Goal: Information Seeking & Learning: Check status

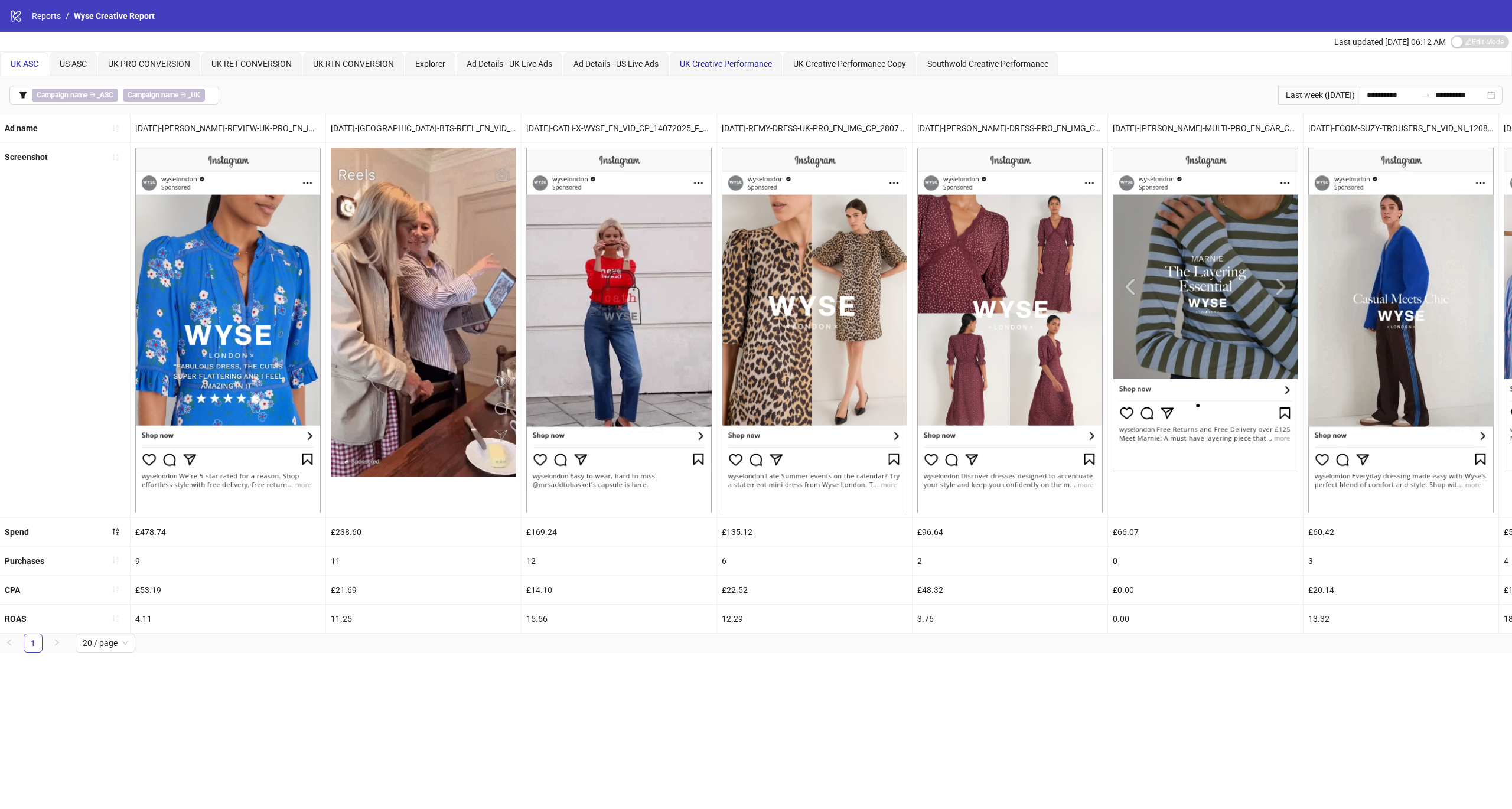
click at [750, 64] on span "UK Creative Performance" at bounding box center [725, 63] width 92 height 9
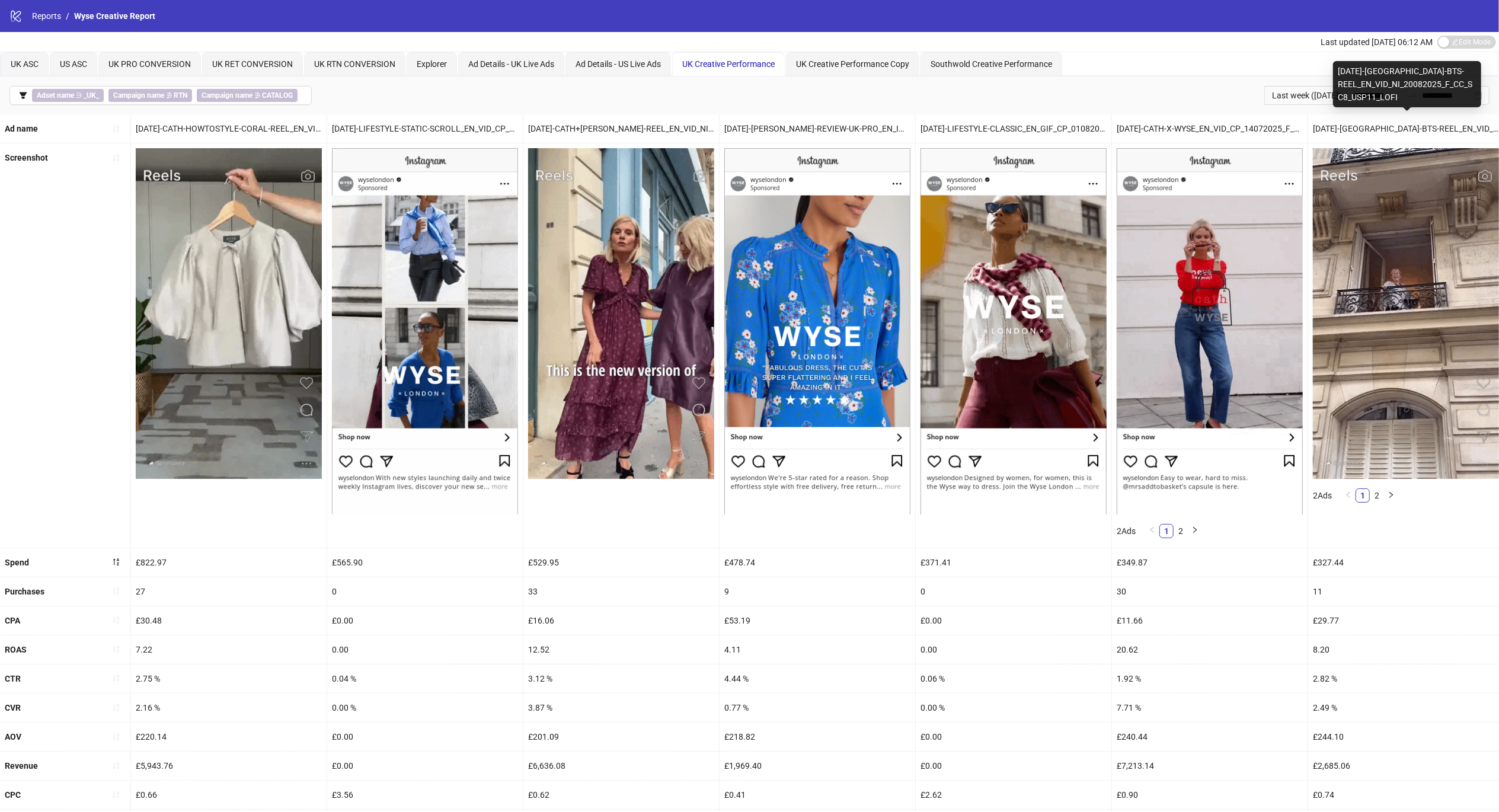
click at [1368, 99] on div "[DATE]-[GEOGRAPHIC_DATA]-BTS-REEL_EN_VID_NI_20082025_F_CC_SC8_USP11_LOFI" at bounding box center [1407, 83] width 148 height 46
click at [1273, 101] on div "Last week ([DATE])" at bounding box center [1306, 95] width 82 height 19
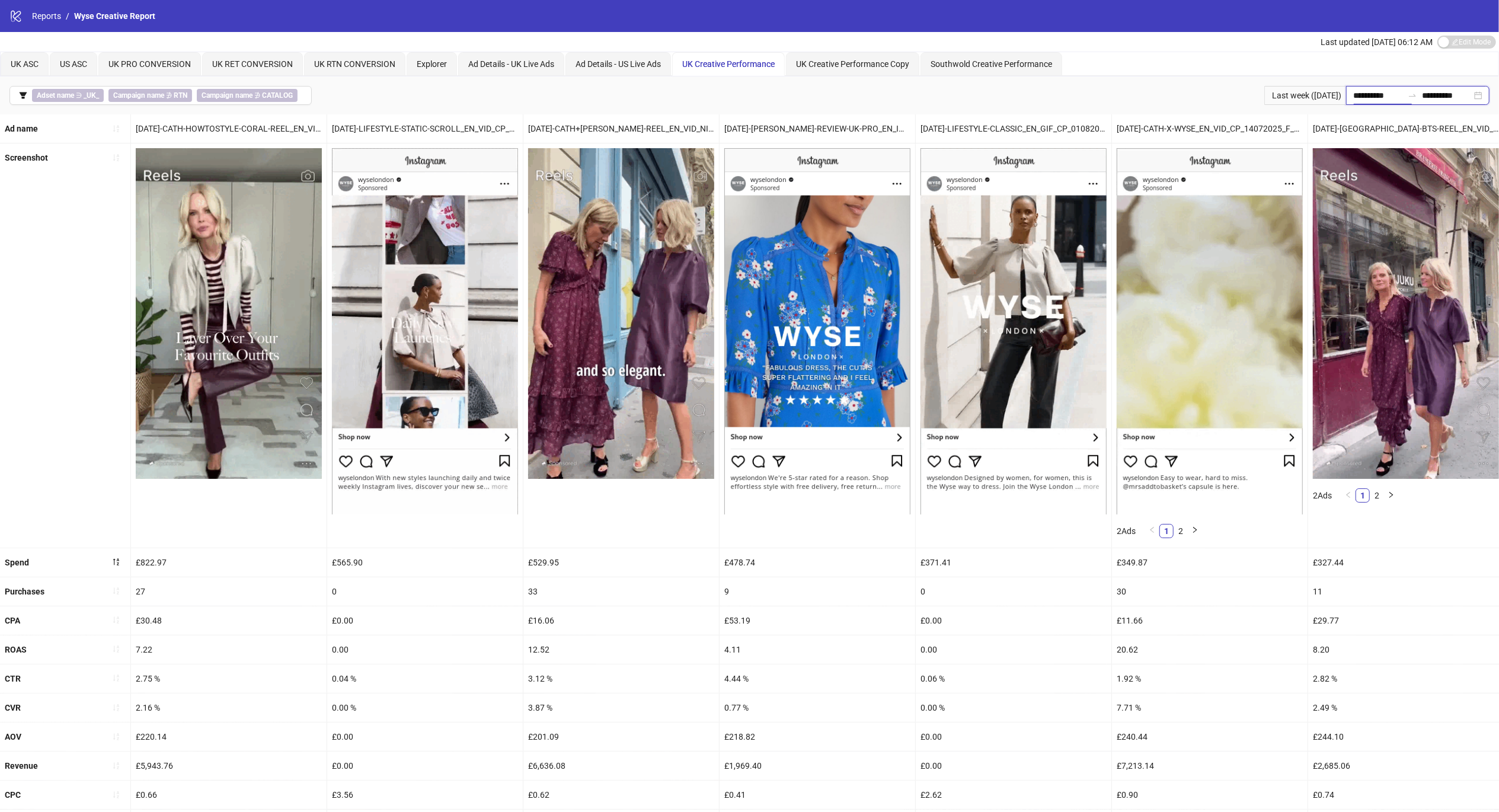
click at [1354, 95] on input "**********" at bounding box center [1378, 95] width 50 height 13
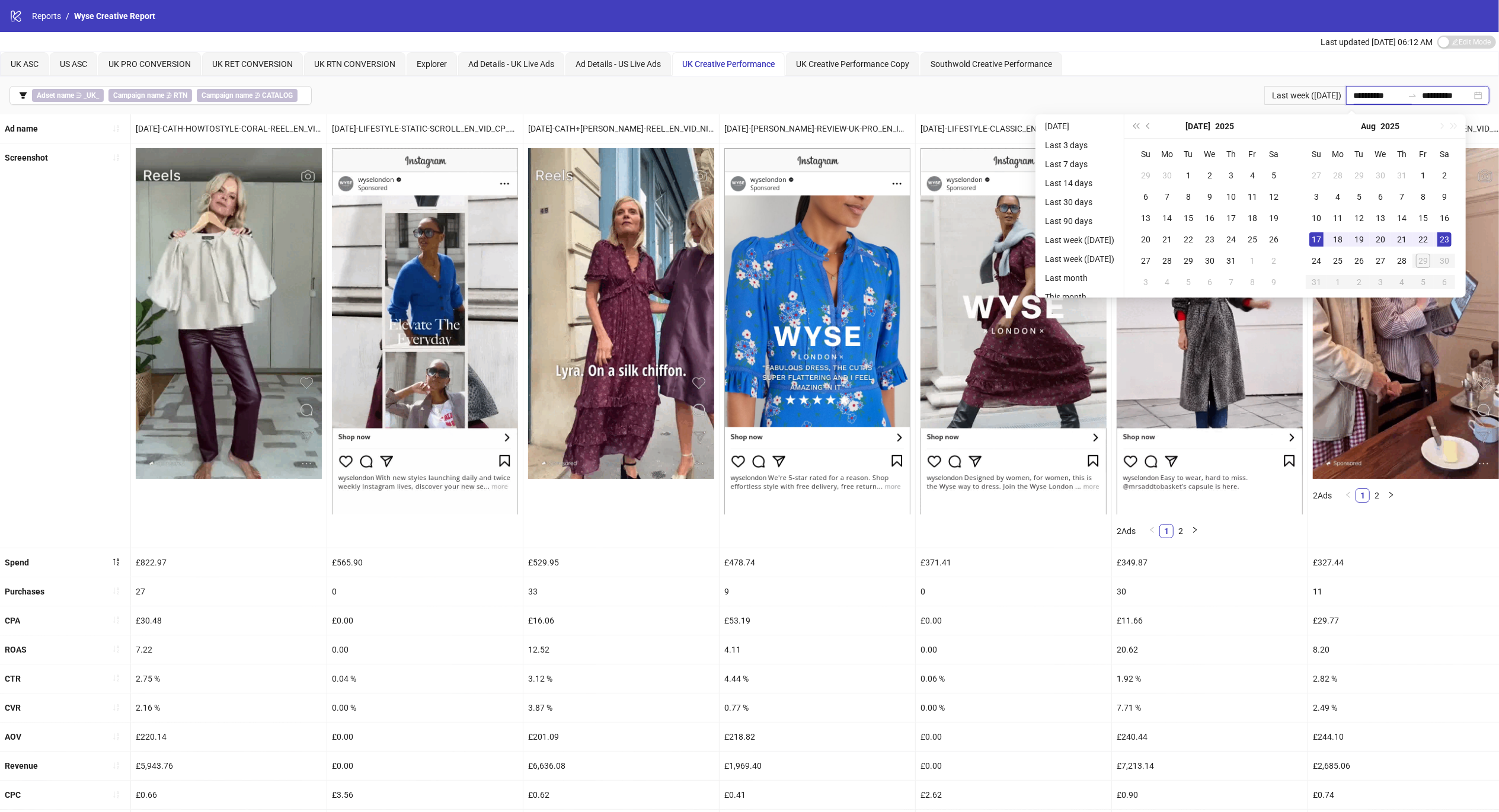
type input "**********"
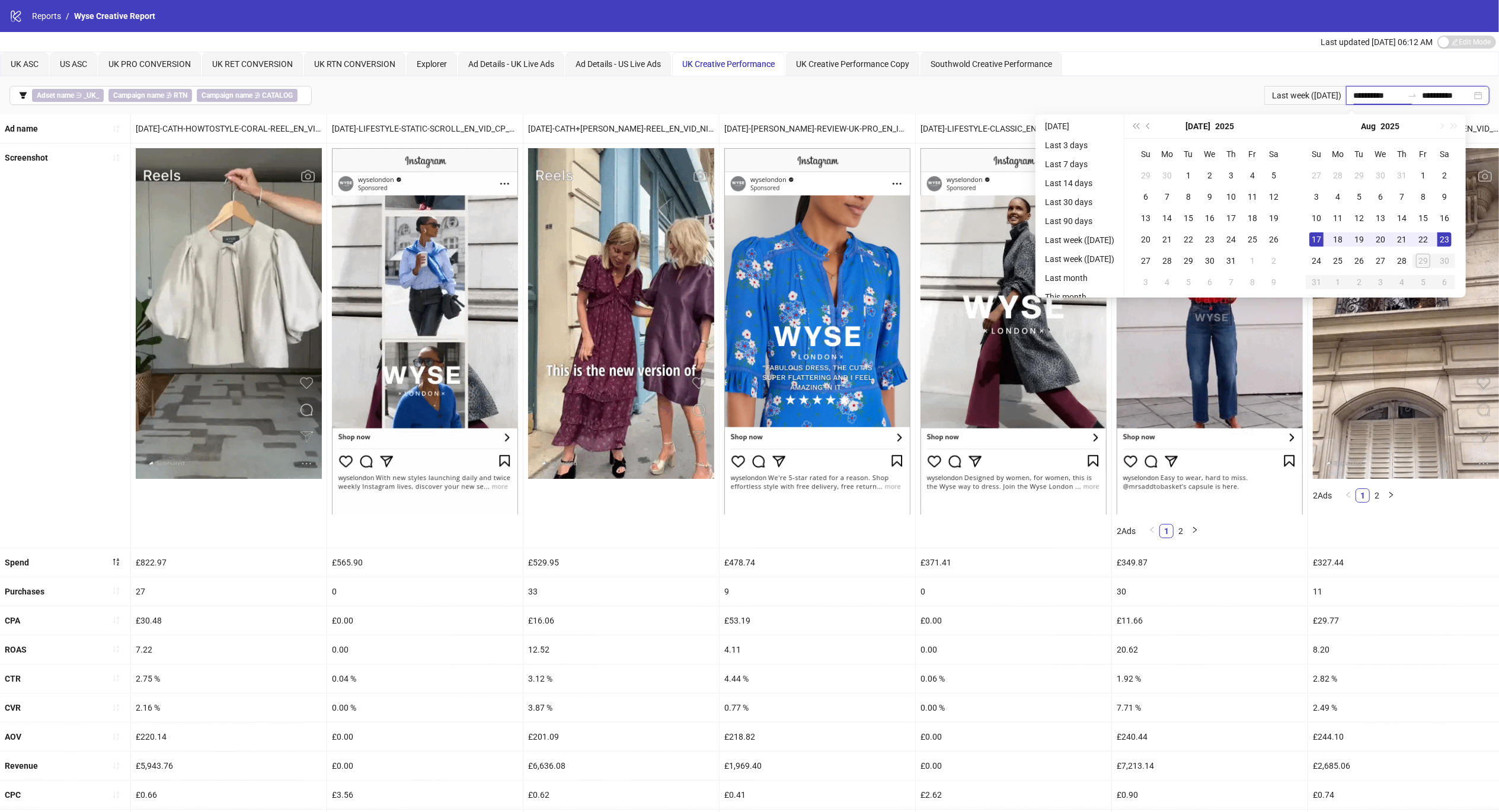
type input "**********"
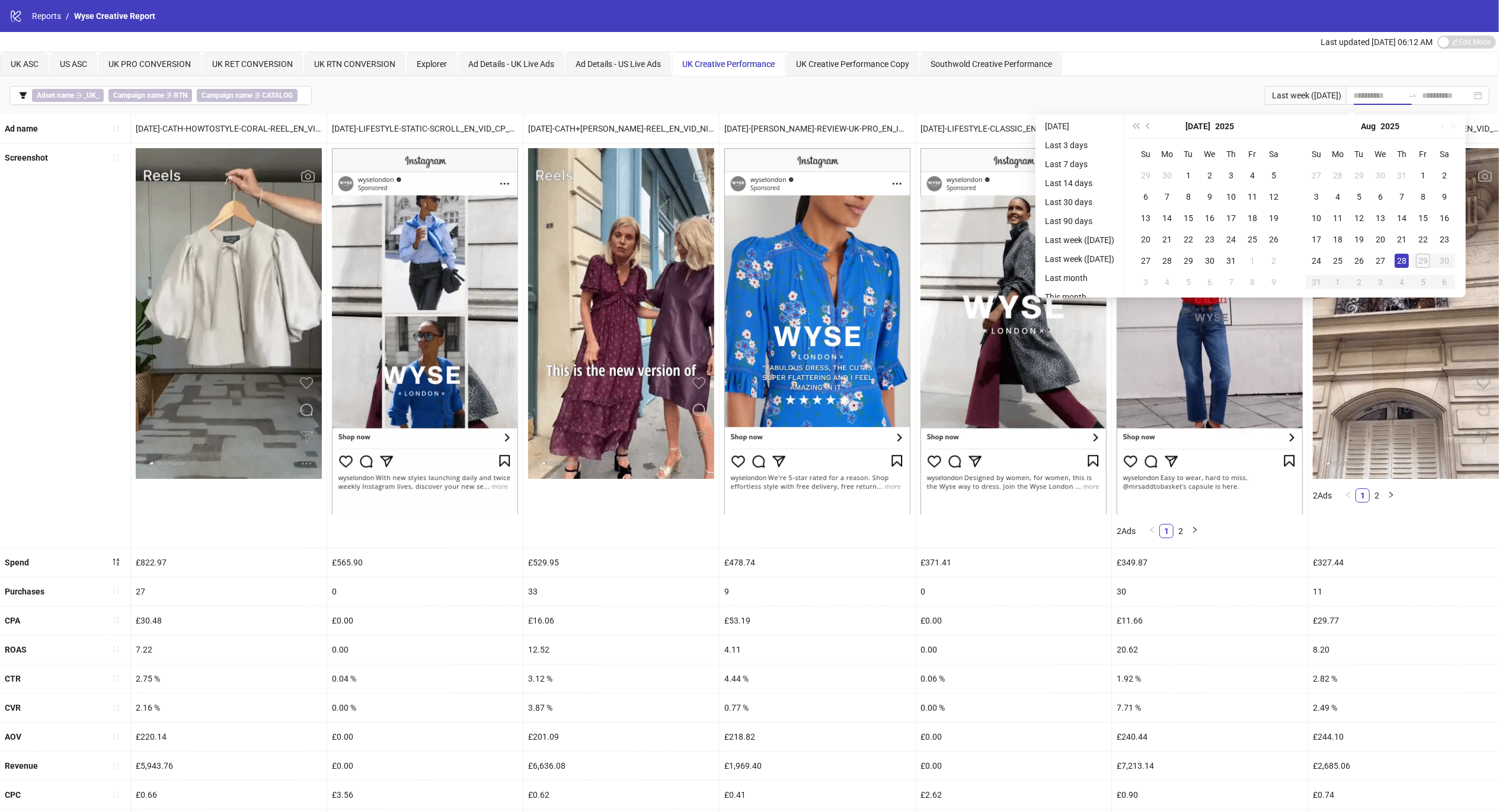
click at [1058, 119] on li "[DATE]" at bounding box center [1080, 126] width 79 height 14
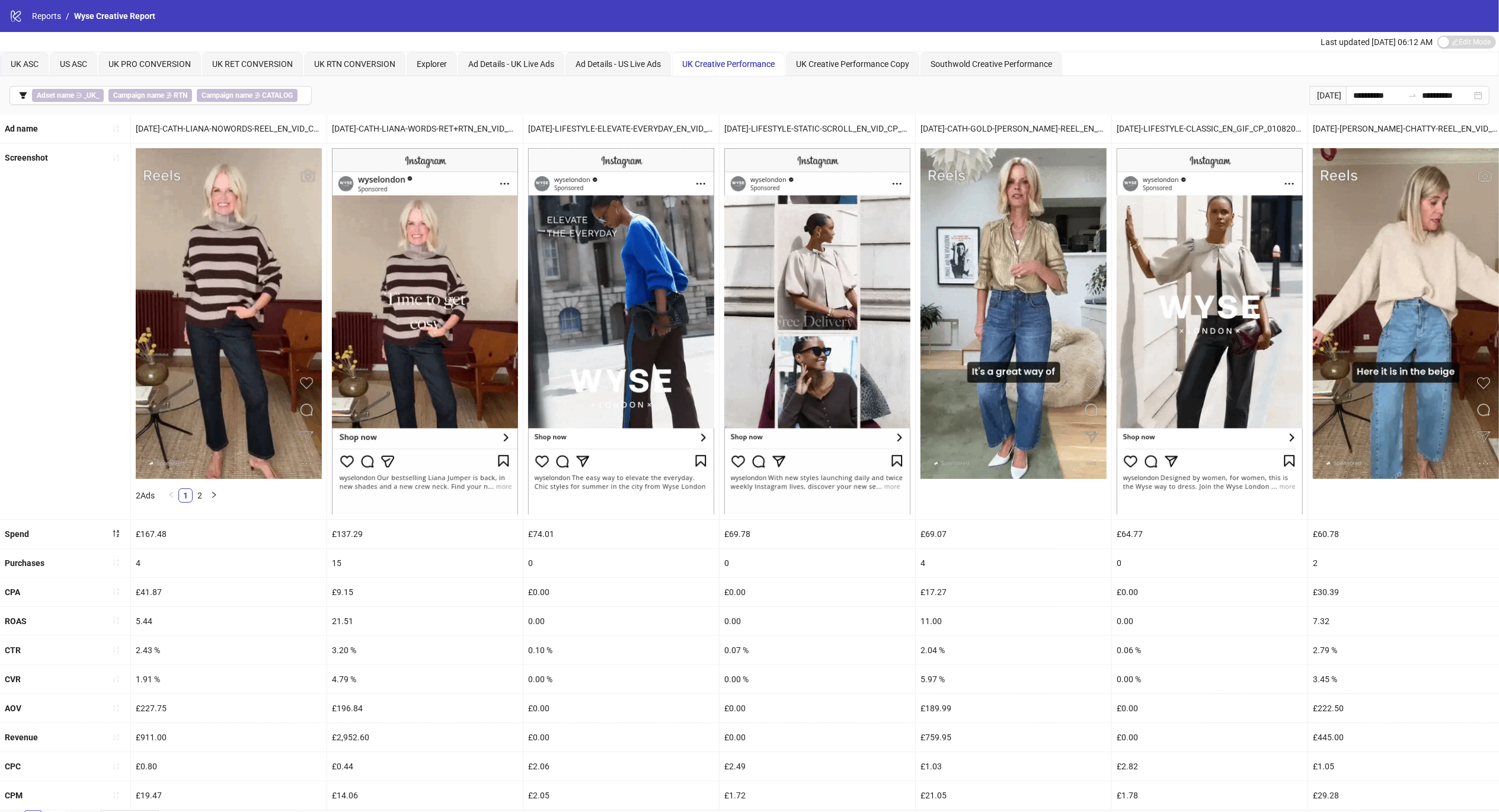
click at [109, 563] on button "button" at bounding box center [116, 563] width 19 height 19
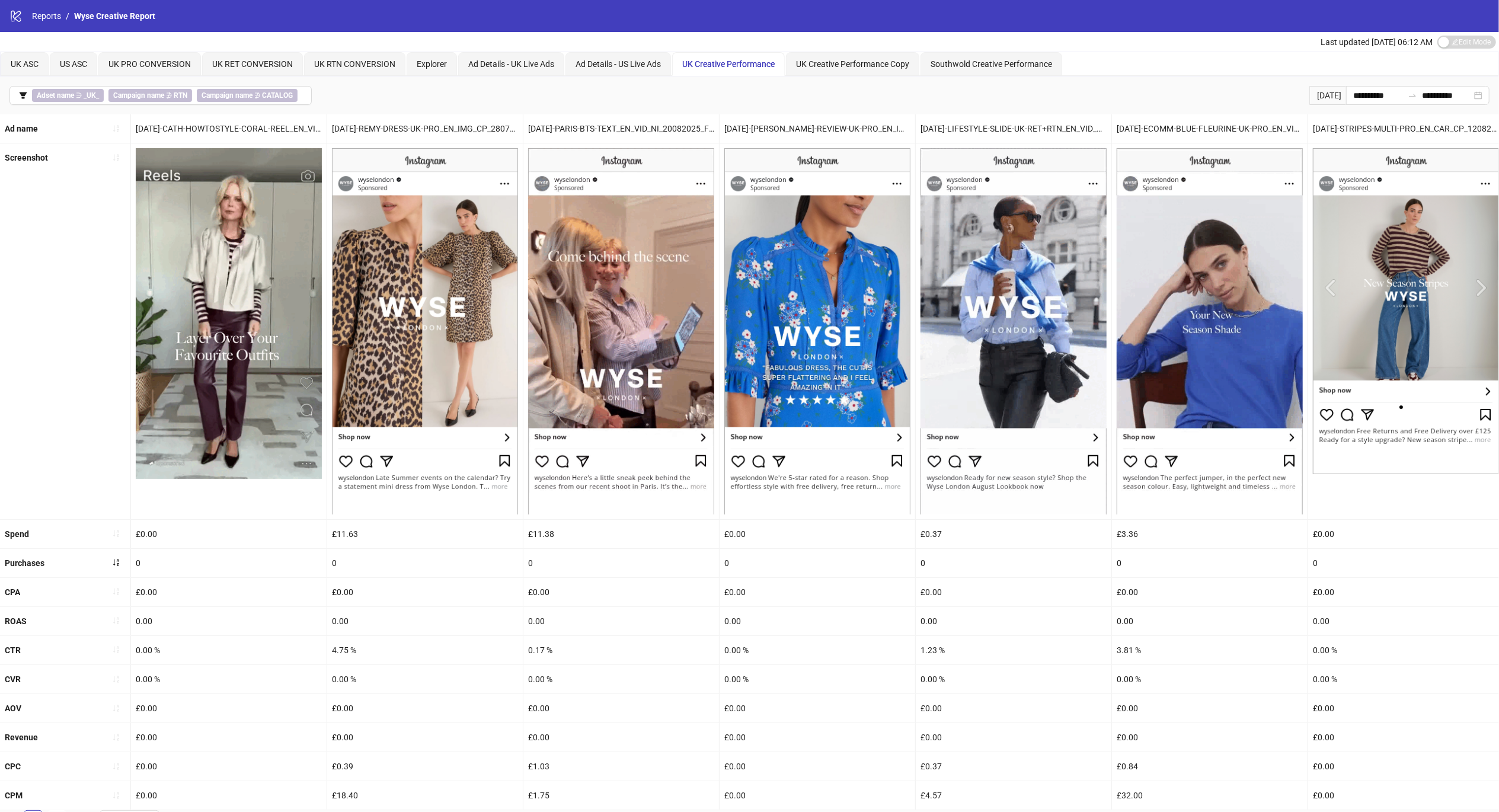
click at [114, 563] on icon "sort-ascending" at bounding box center [117, 563] width 8 height 8
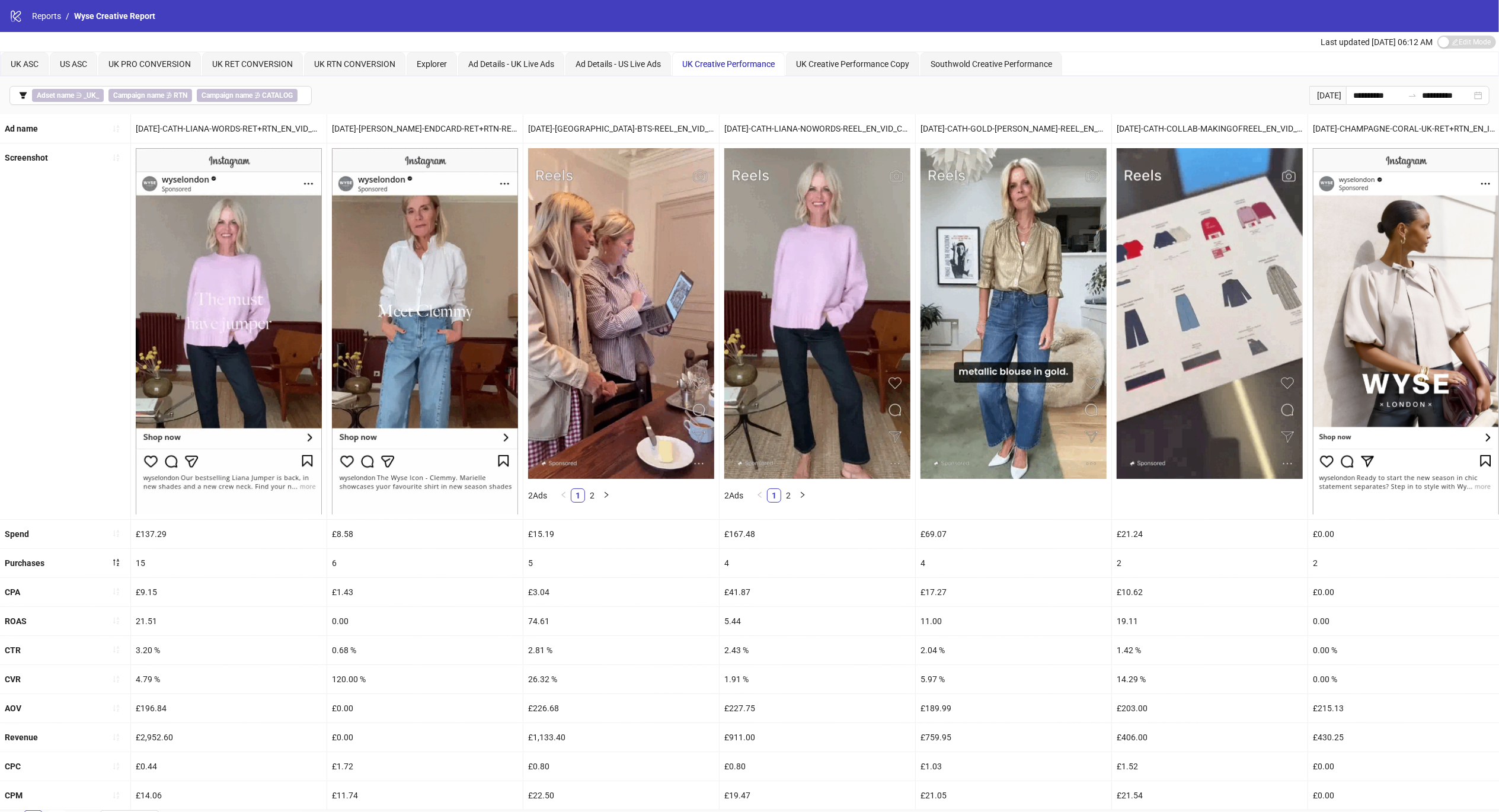
click at [24, 95] on icon "filter" at bounding box center [23, 95] width 7 height 6
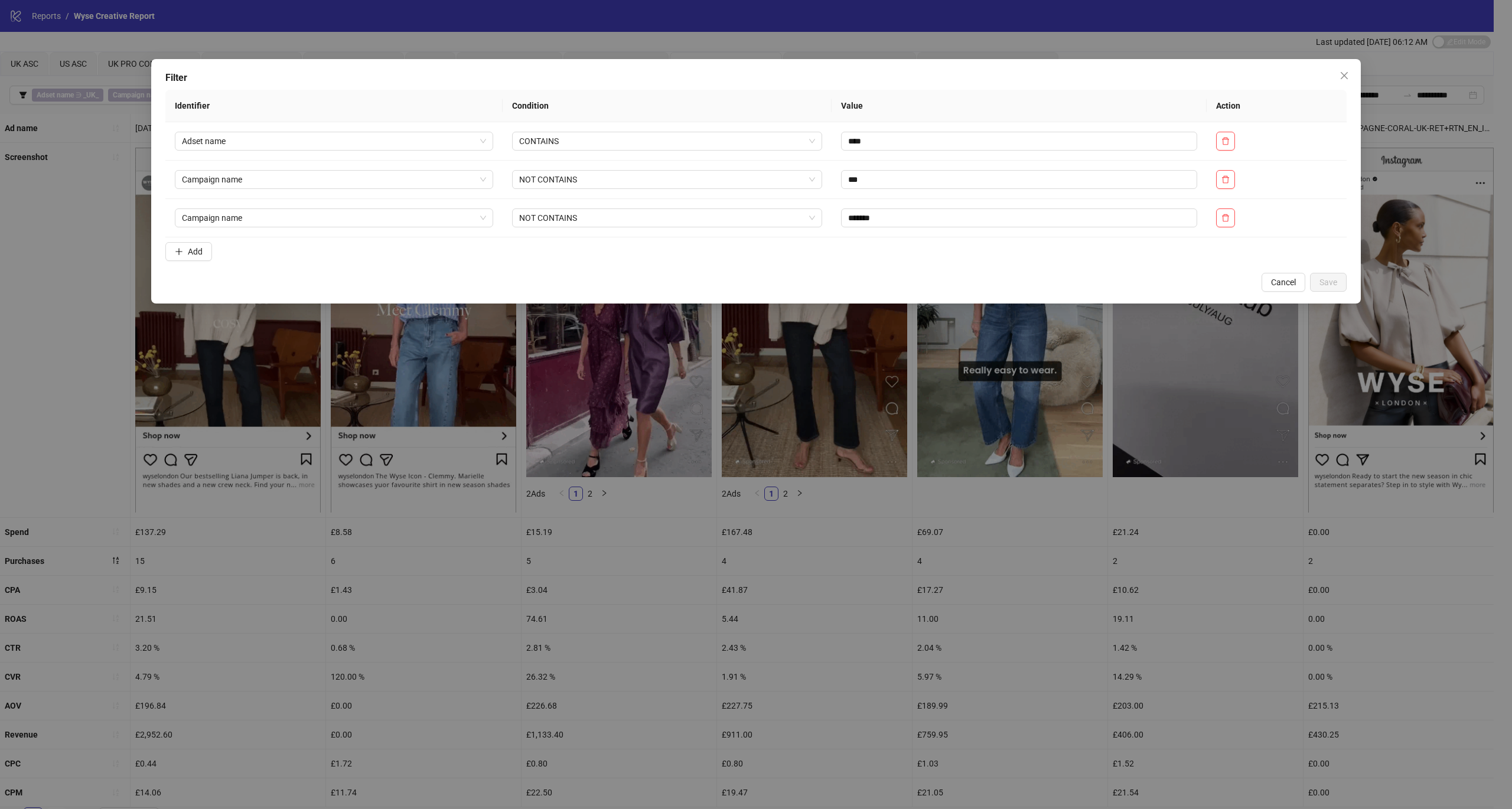
click at [199, 256] on span "Add" at bounding box center [195, 251] width 15 height 9
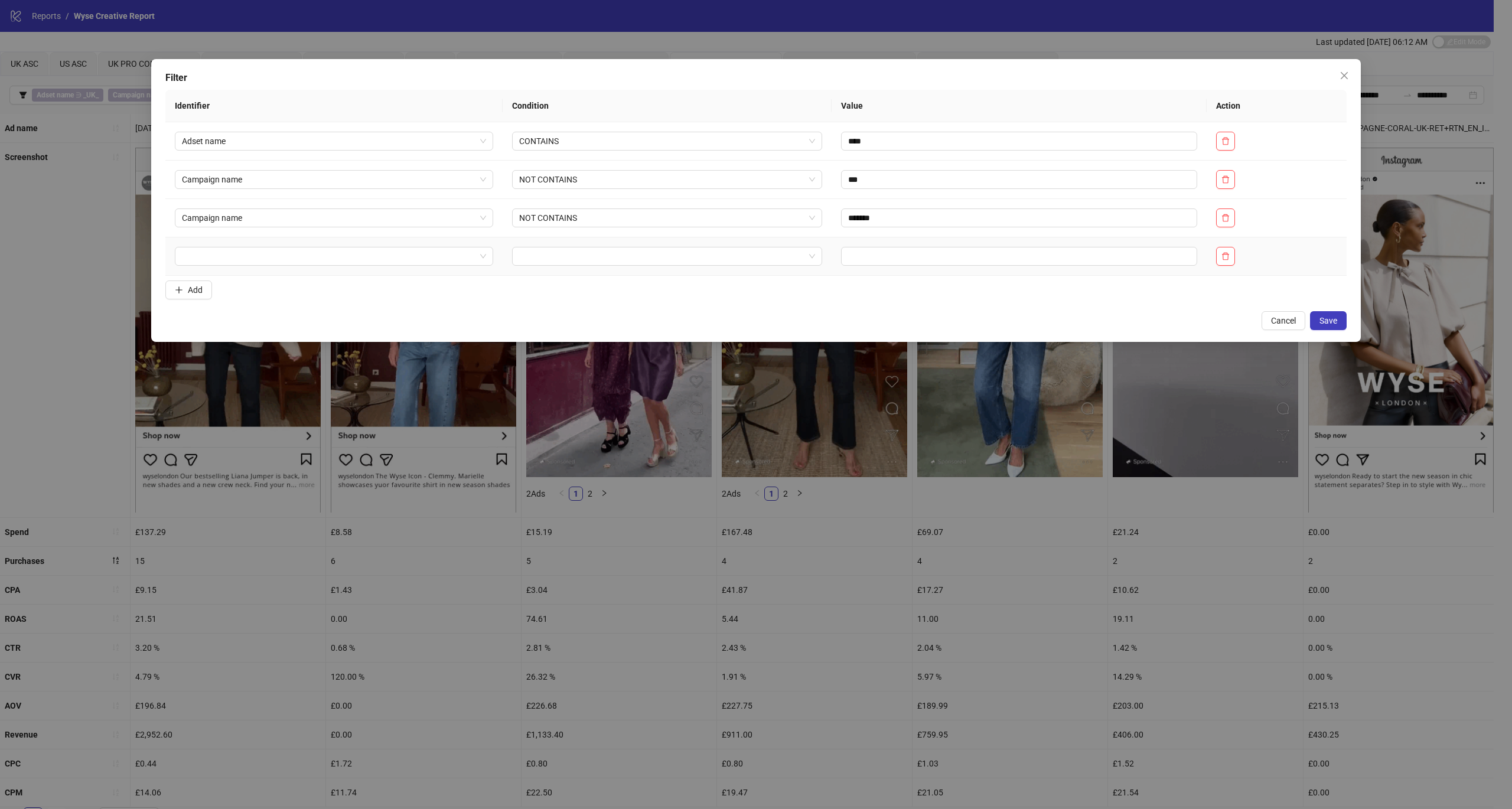
click at [291, 265] on input "search" at bounding box center [329, 256] width 293 height 18
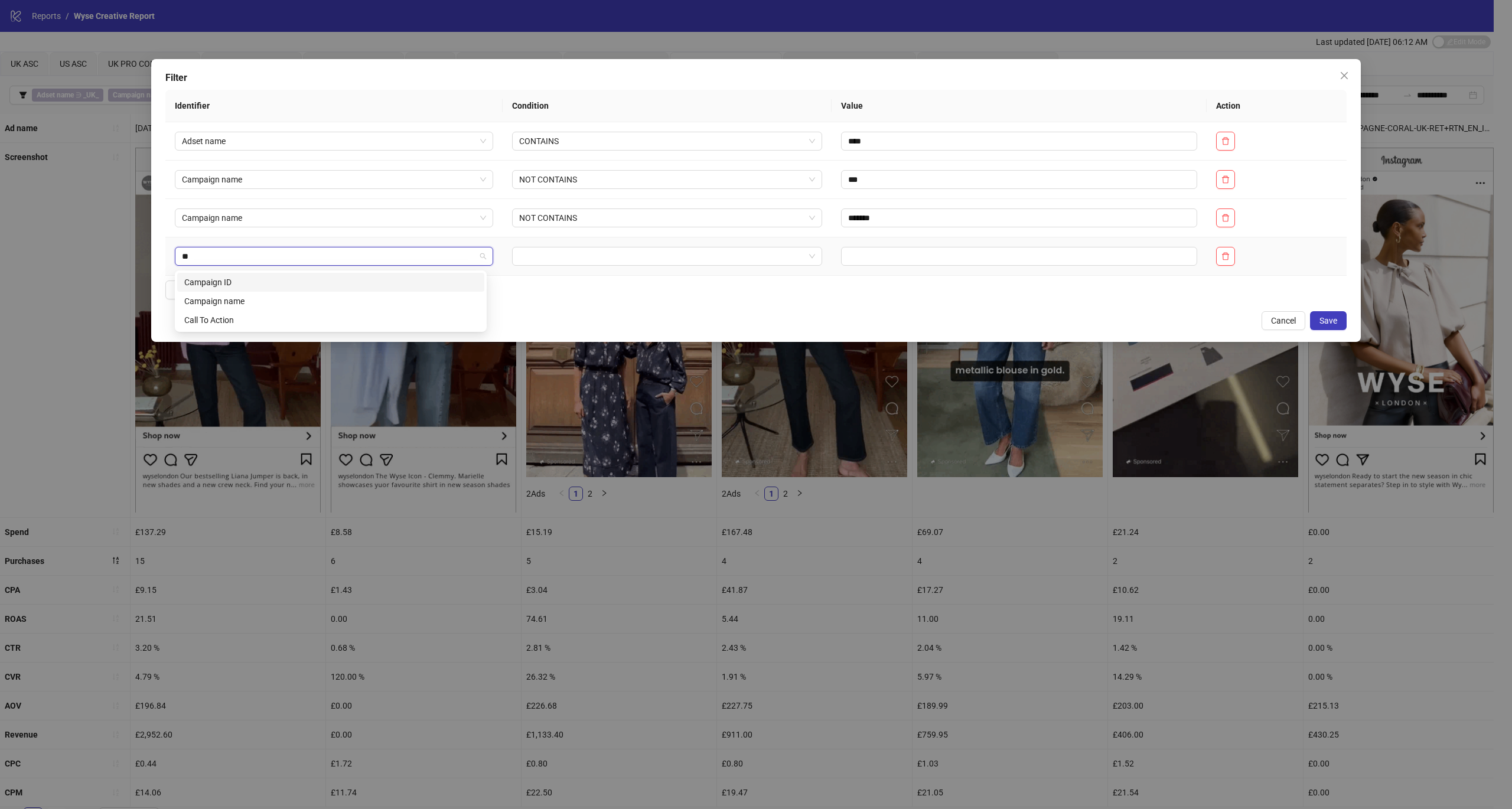
type input "***"
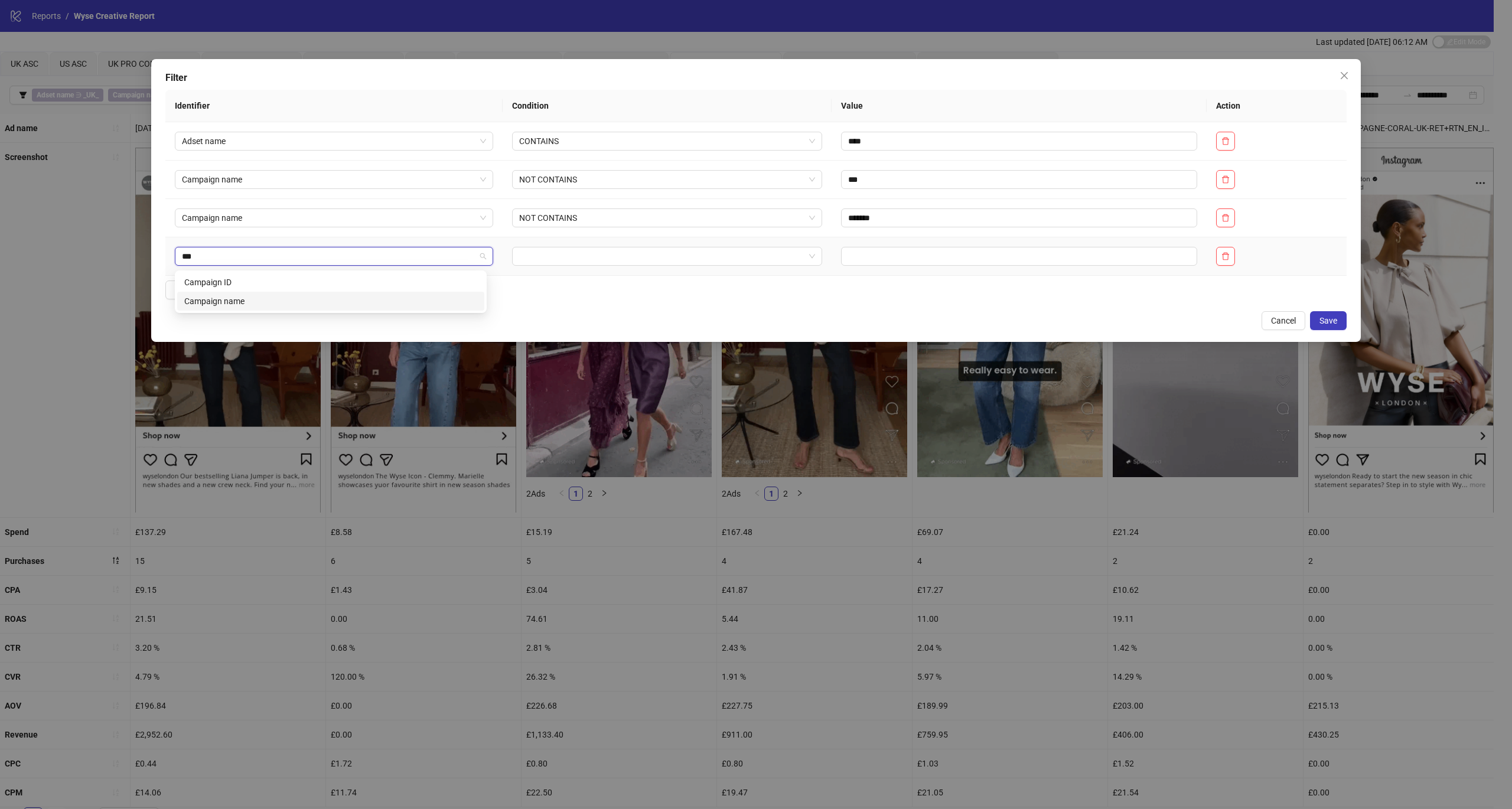
click at [296, 302] on div "Campaign name" at bounding box center [331, 301] width 293 height 13
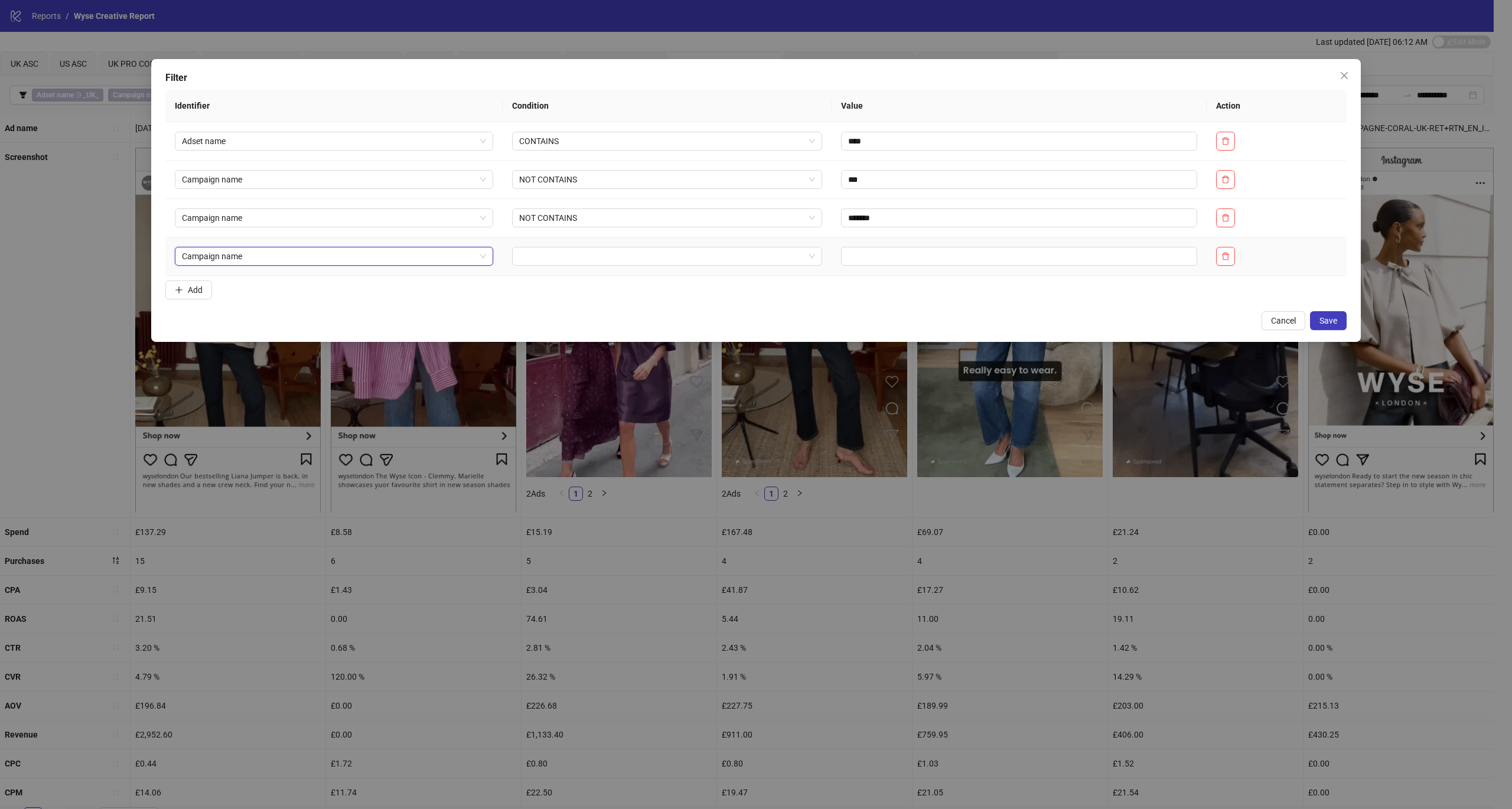
click at [603, 268] on td at bounding box center [667, 256] width 329 height 39
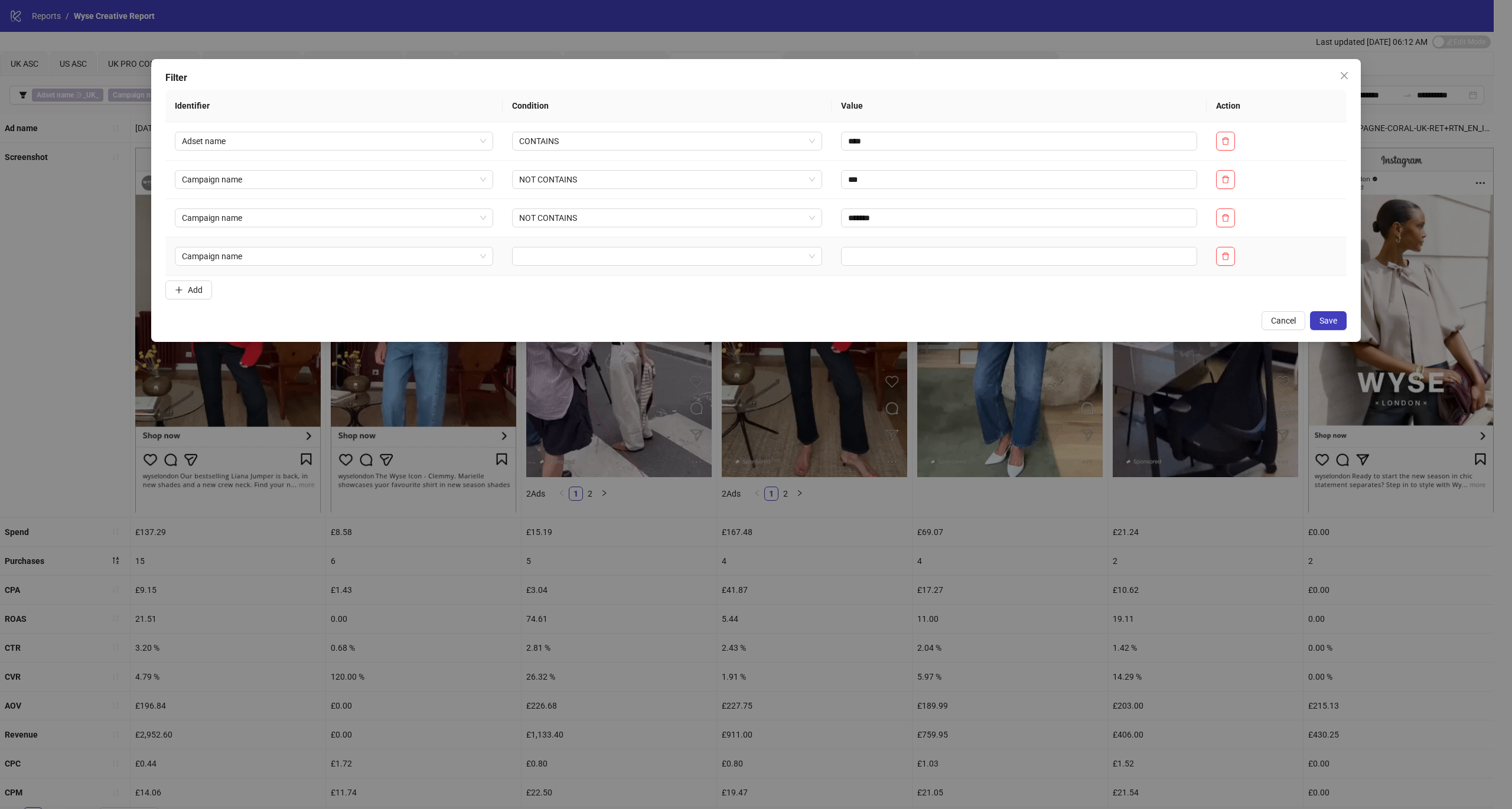
click at [591, 262] on input "search" at bounding box center [662, 256] width 286 height 18
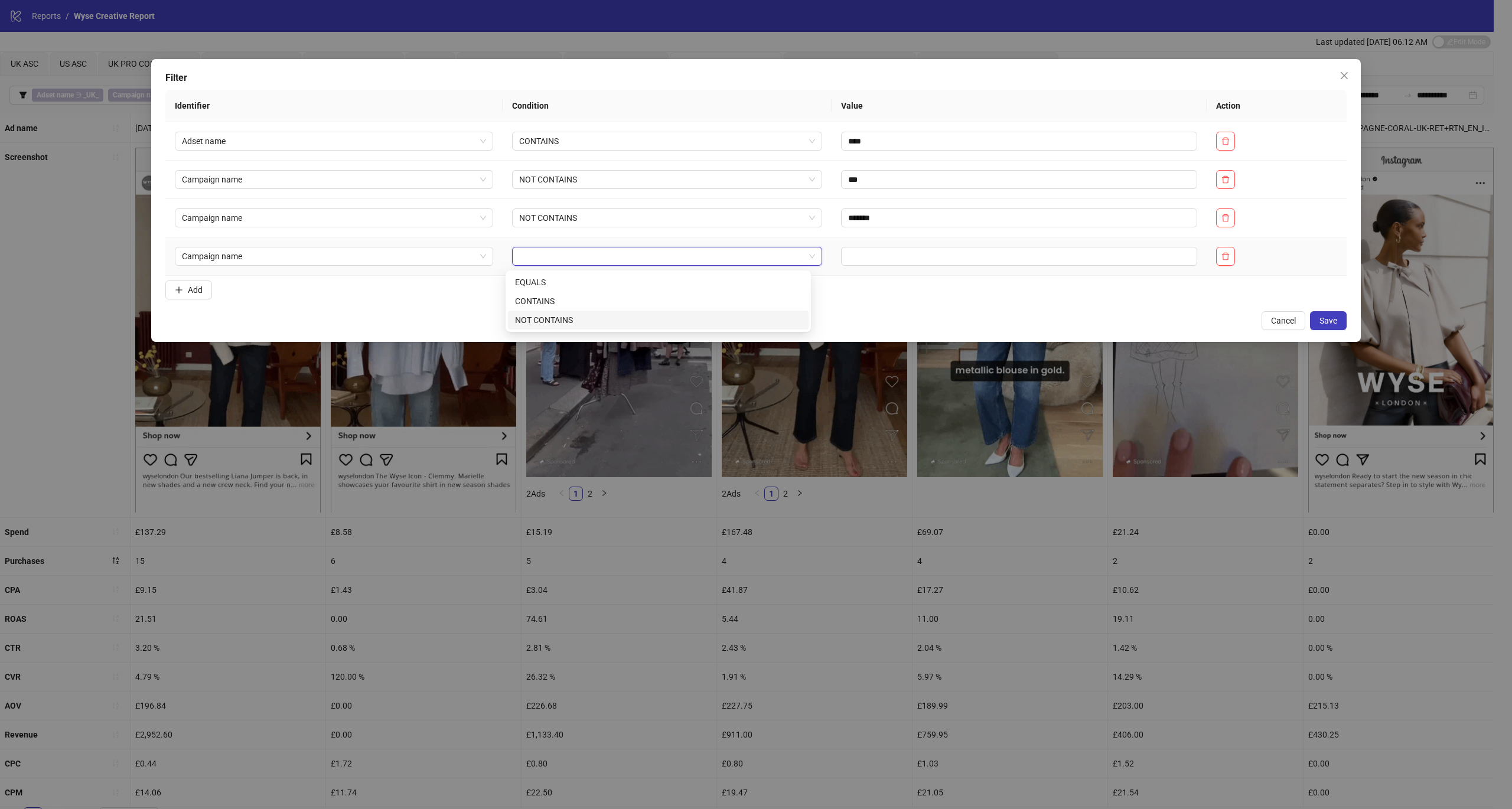
click at [579, 321] on div "NOT CONTAINS" at bounding box center [658, 320] width 286 height 13
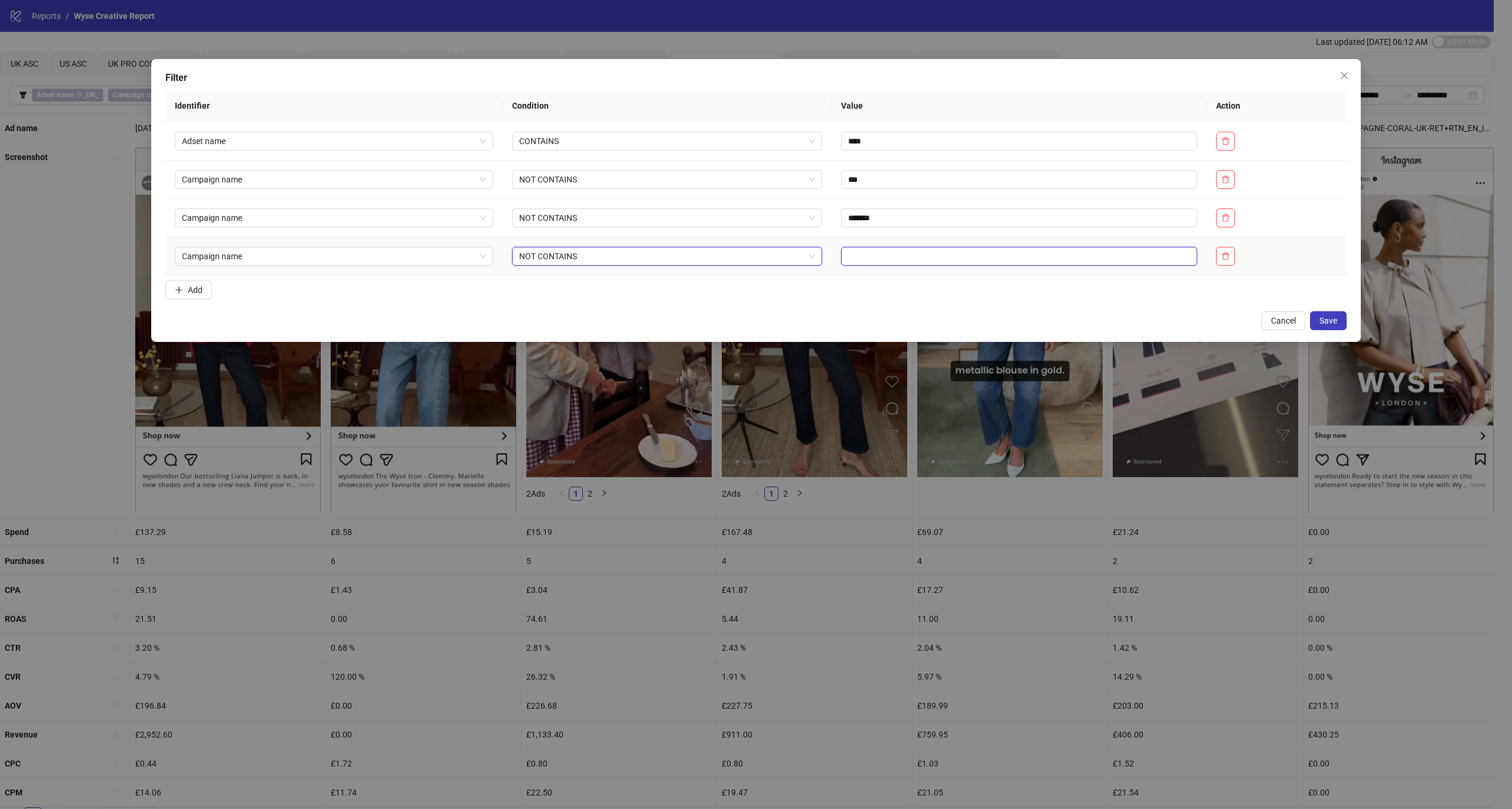
click at [884, 262] on input "text" at bounding box center [1019, 256] width 356 height 19
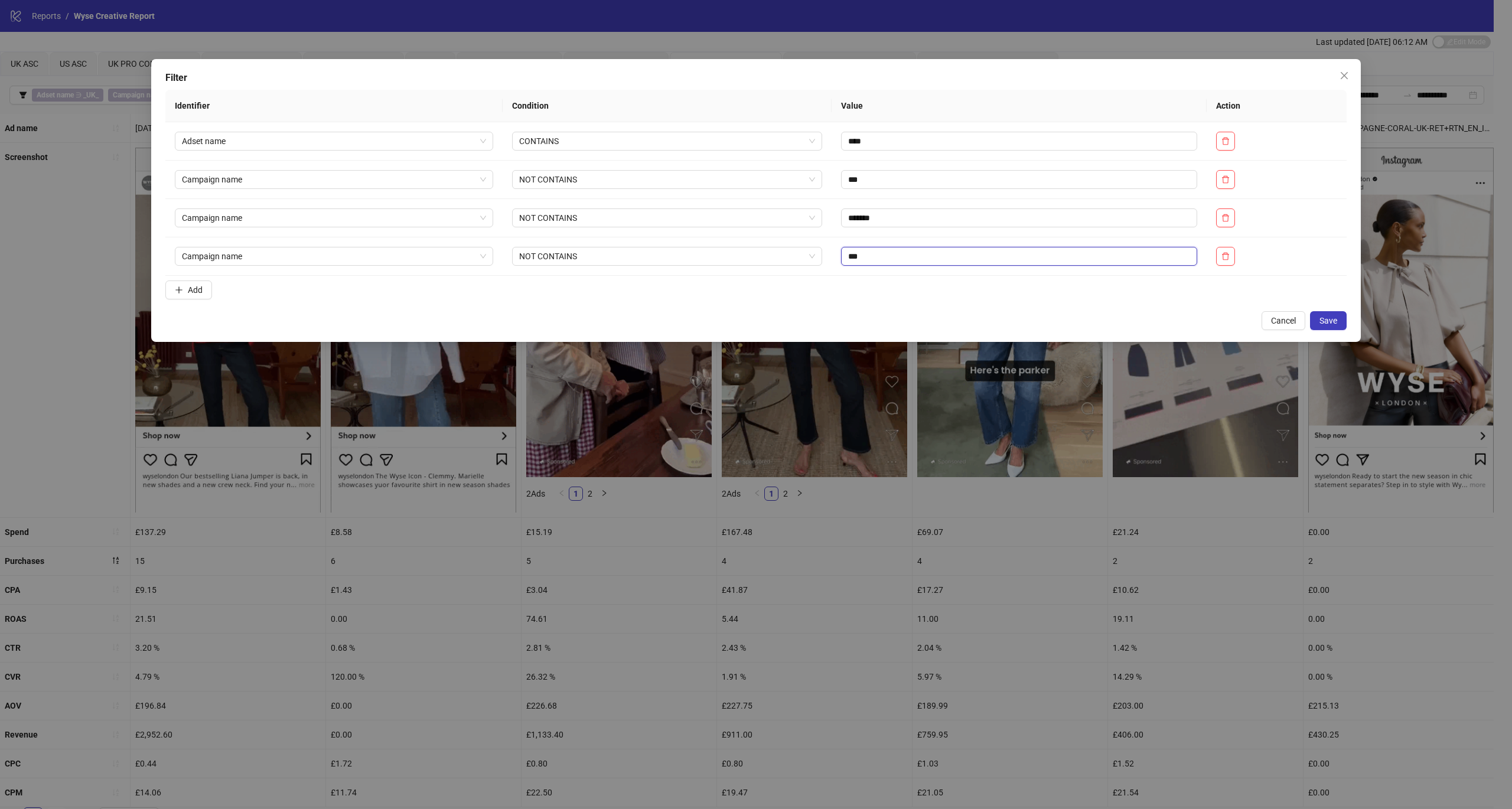
type input "***"
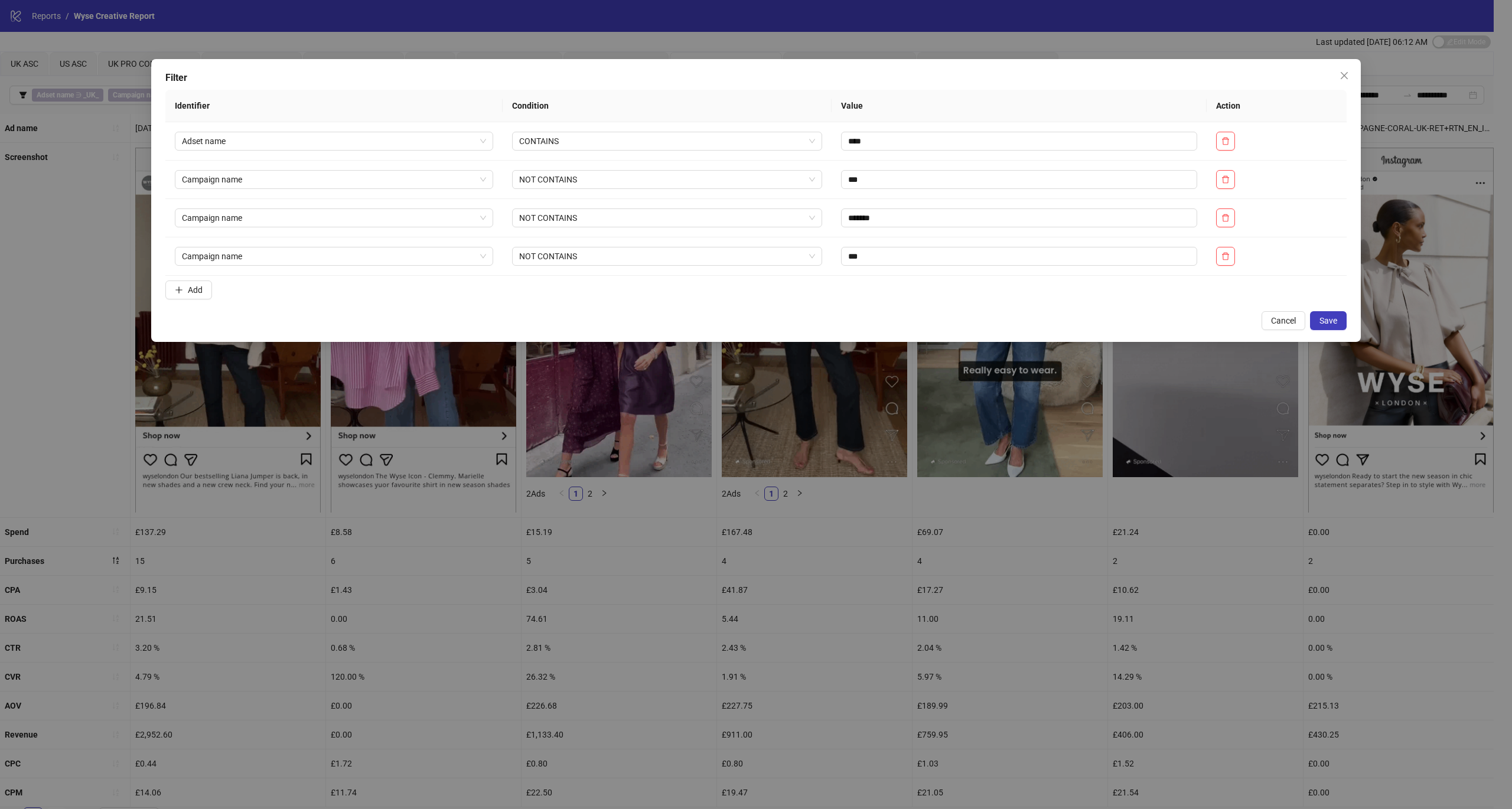
click at [1327, 329] on button "Save" at bounding box center [1328, 320] width 37 height 19
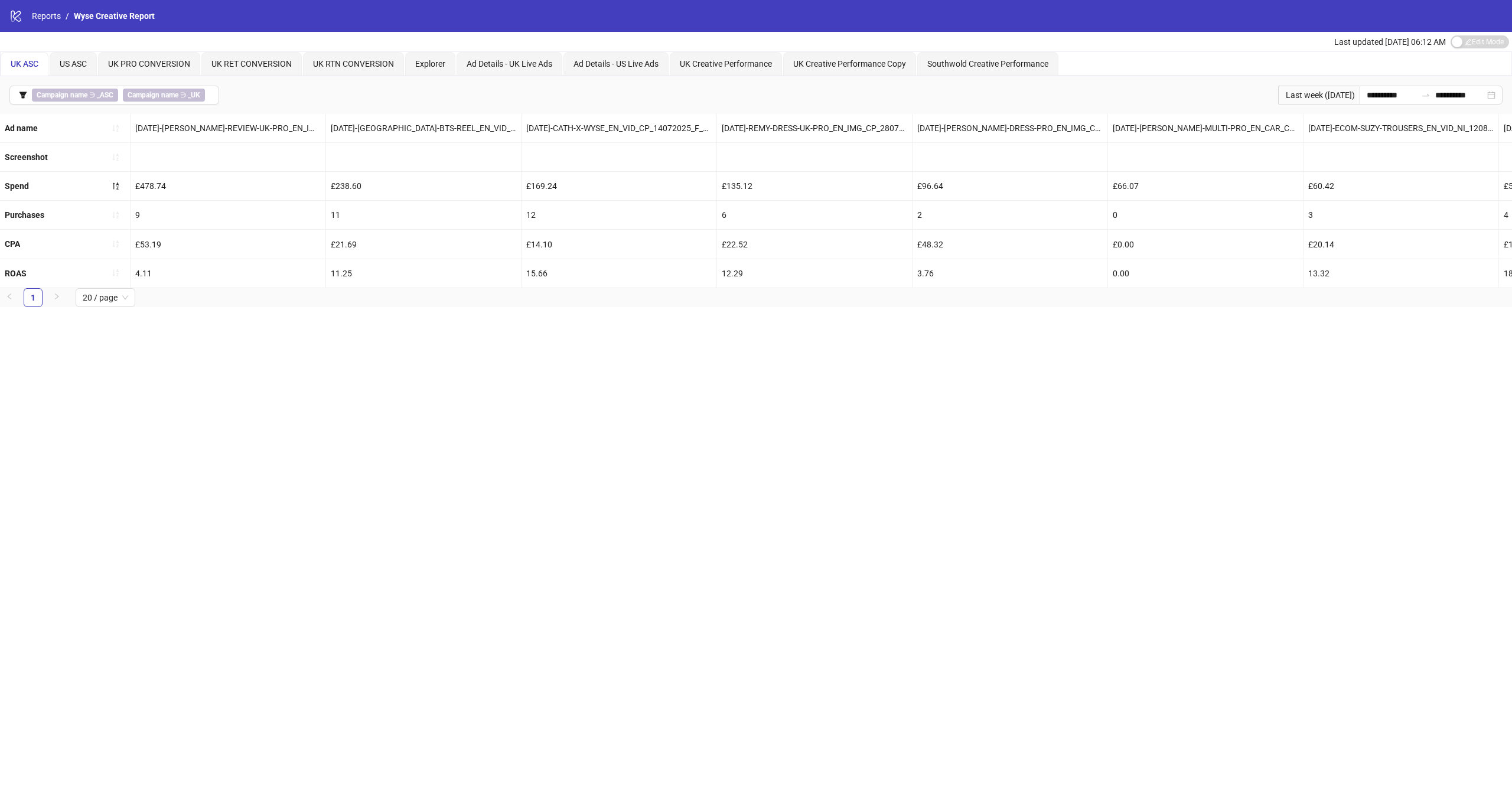
click at [538, 53] on div "Ad Details - UK Live Ads" at bounding box center [509, 64] width 106 height 24
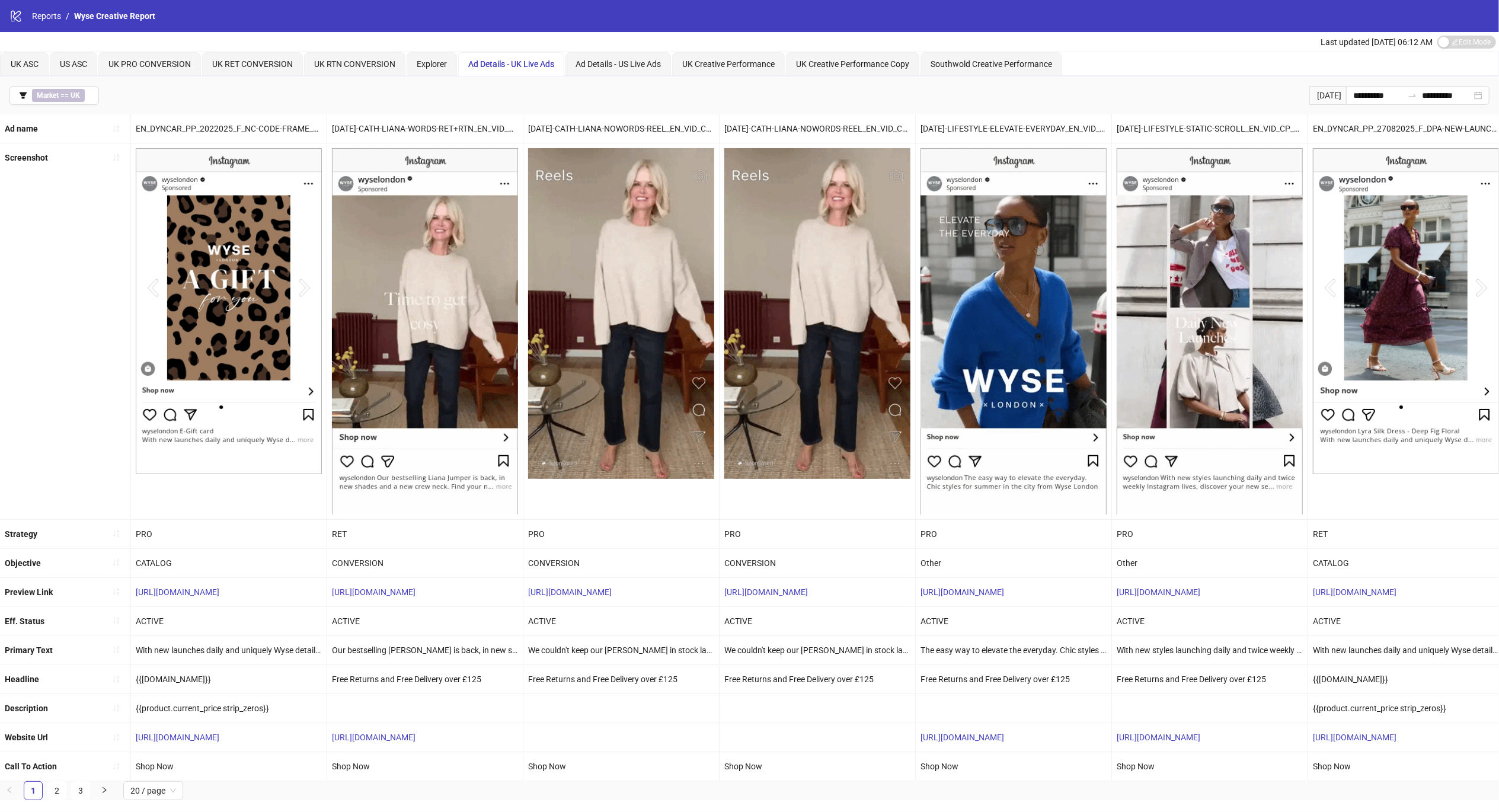
click at [28, 97] on button "Market == UK" at bounding box center [54, 95] width 90 height 19
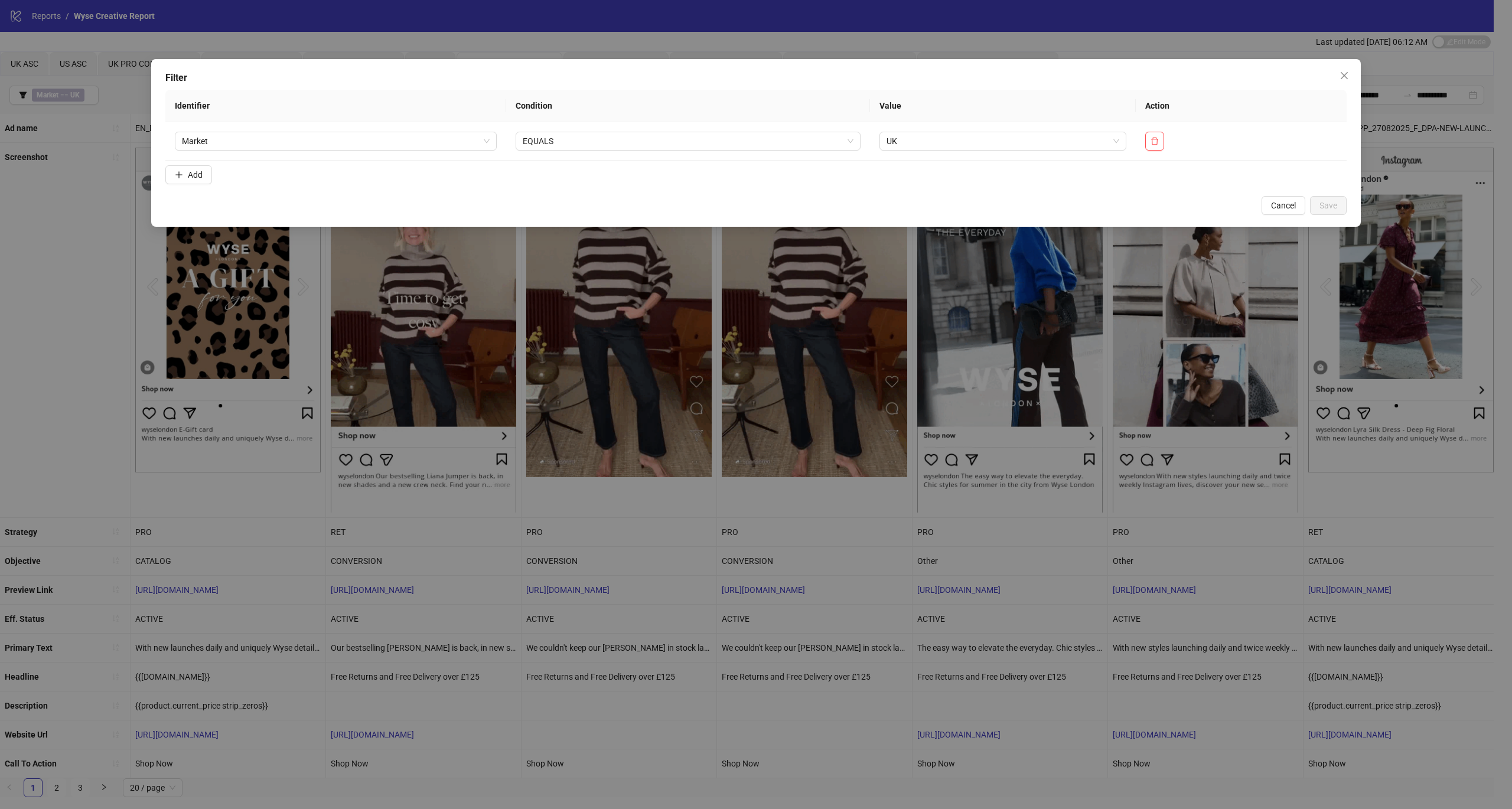
click at [180, 162] on form "Identifier Condition Value Action Market EQUALS UK Add" at bounding box center [756, 139] width 1181 height 99
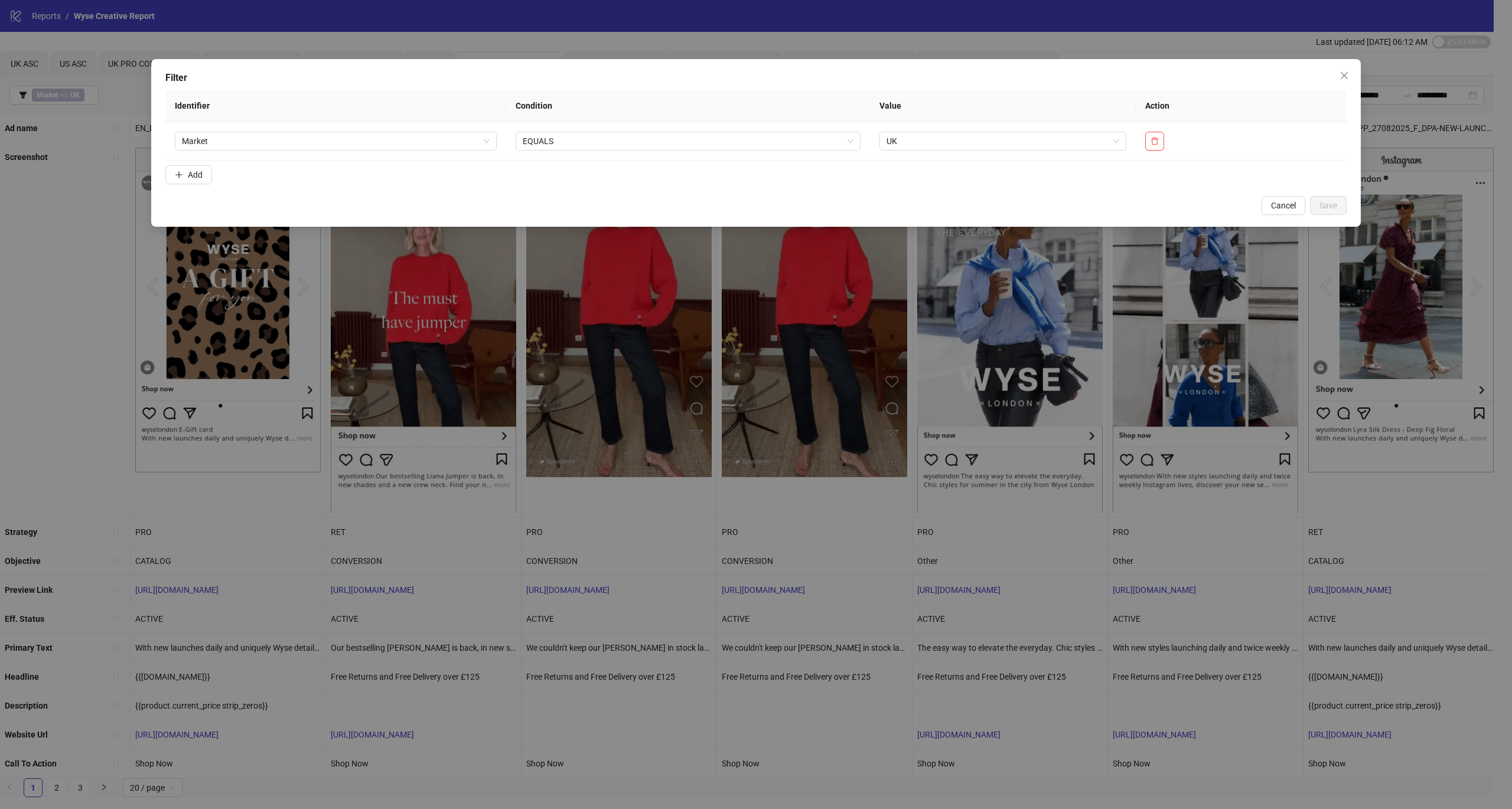
click at [189, 170] on span "Add" at bounding box center [195, 174] width 15 height 9
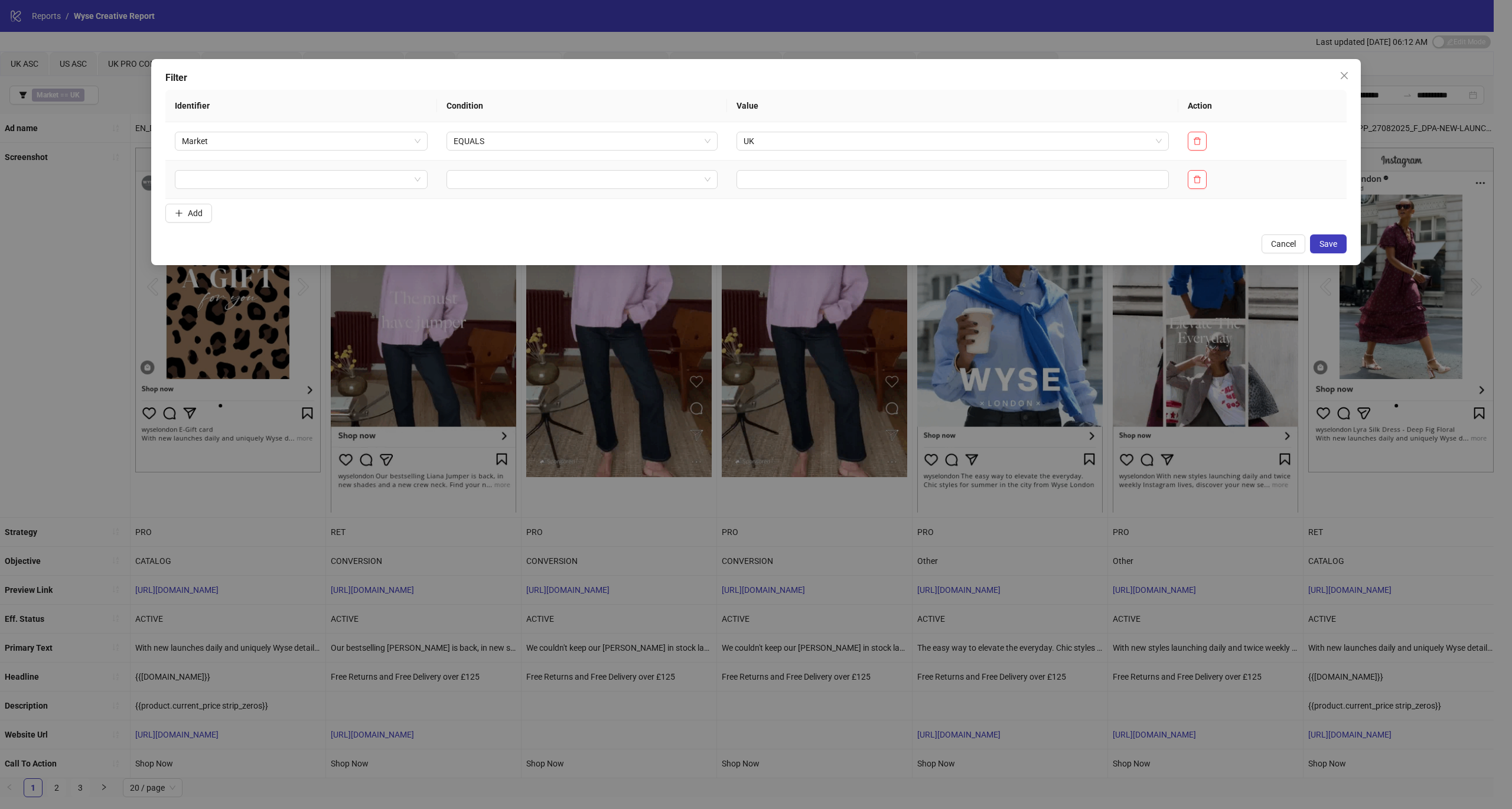
click at [282, 195] on td at bounding box center [301, 179] width 272 height 39
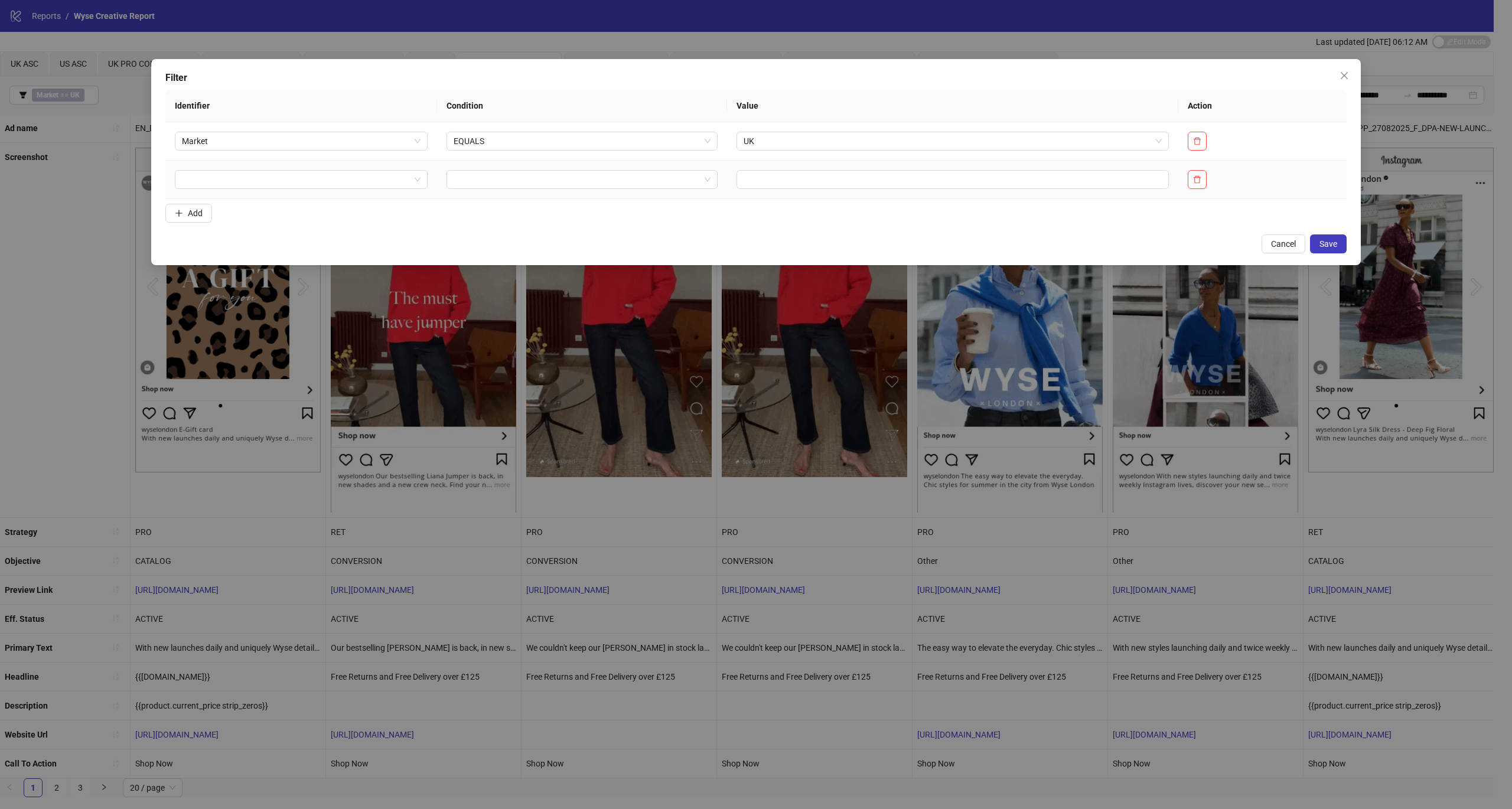
click at [282, 195] on td at bounding box center [301, 179] width 272 height 39
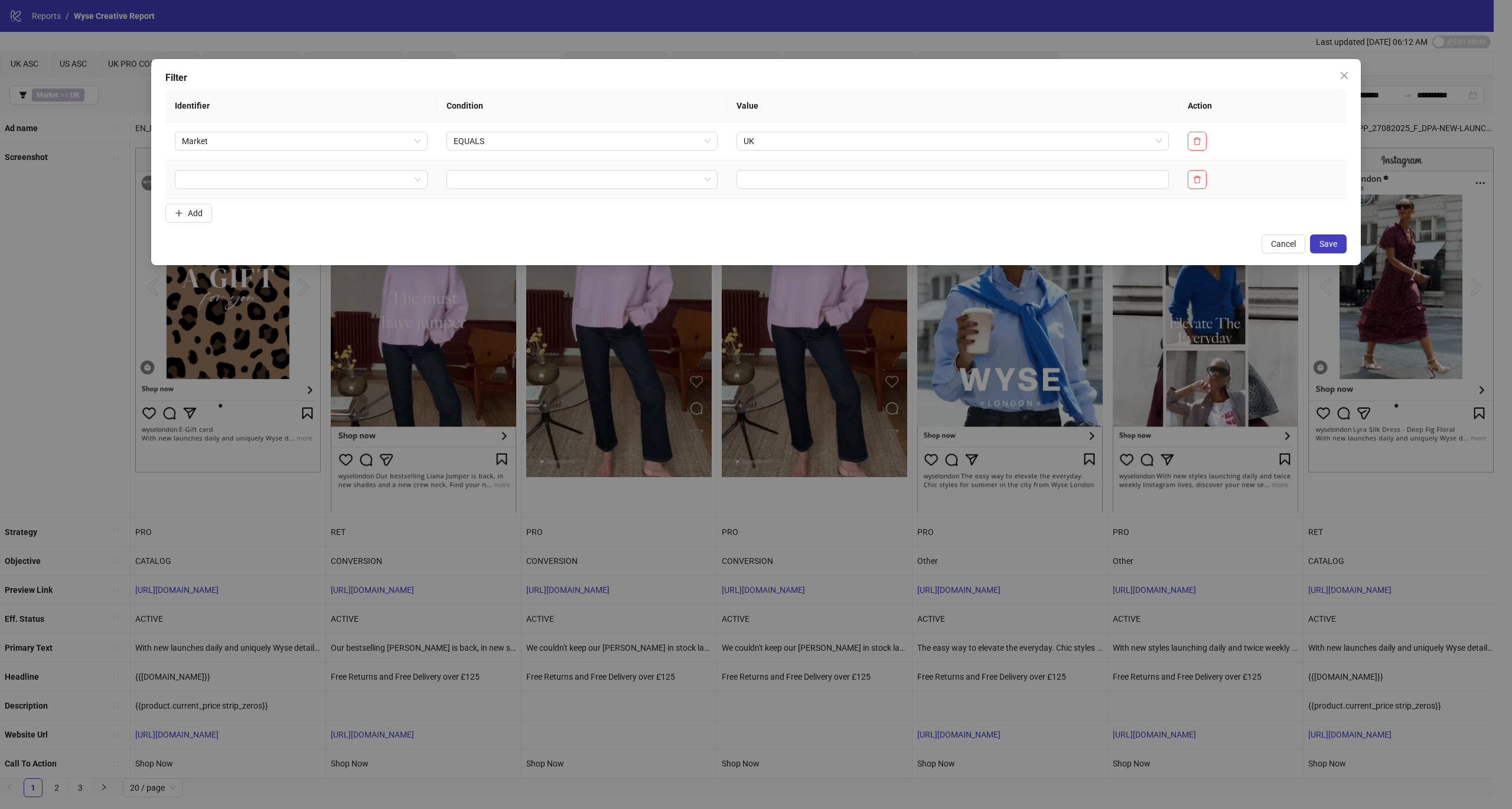
click at [278, 186] on input "search" at bounding box center [296, 179] width 228 height 18
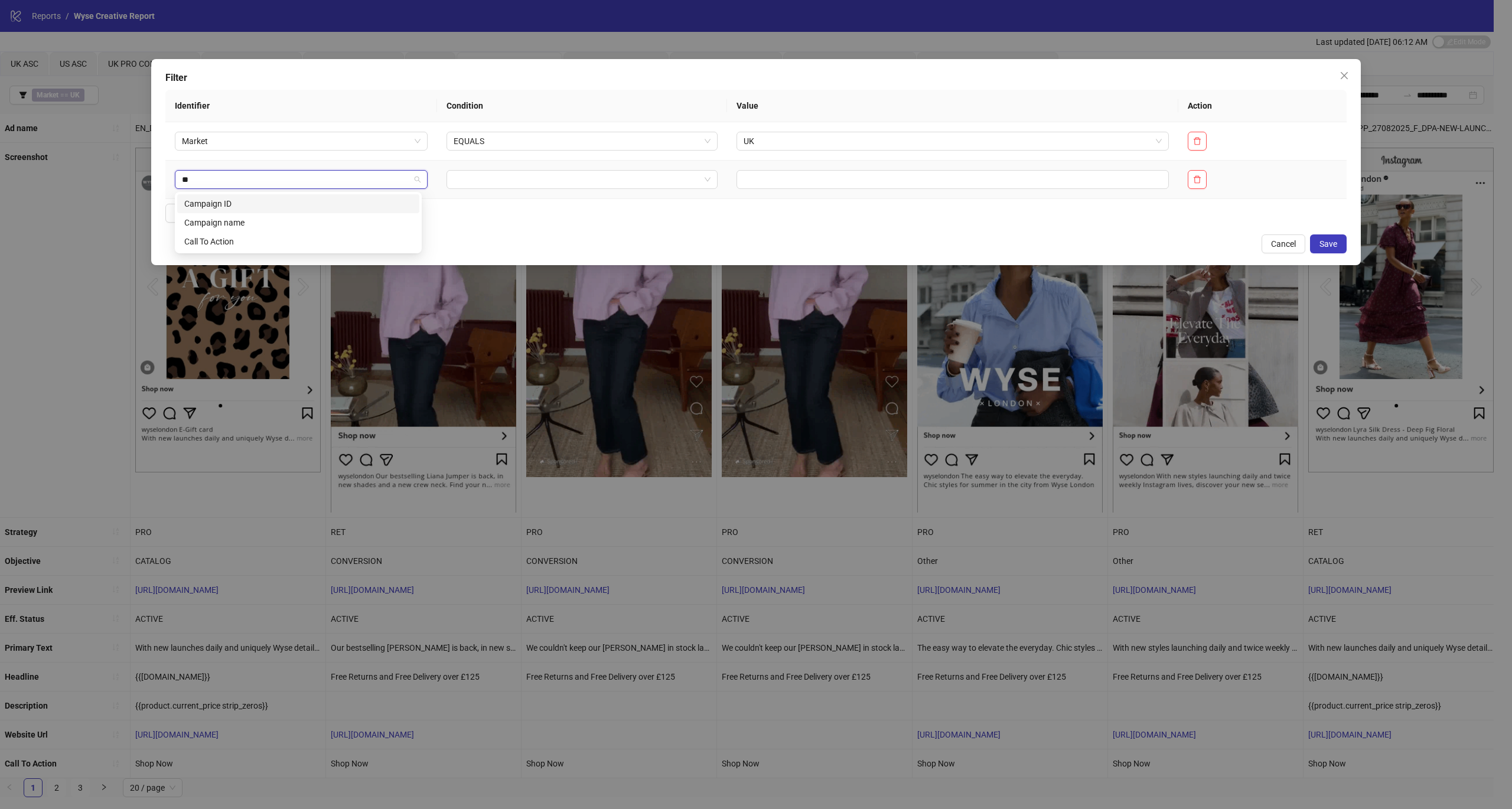
type input "***"
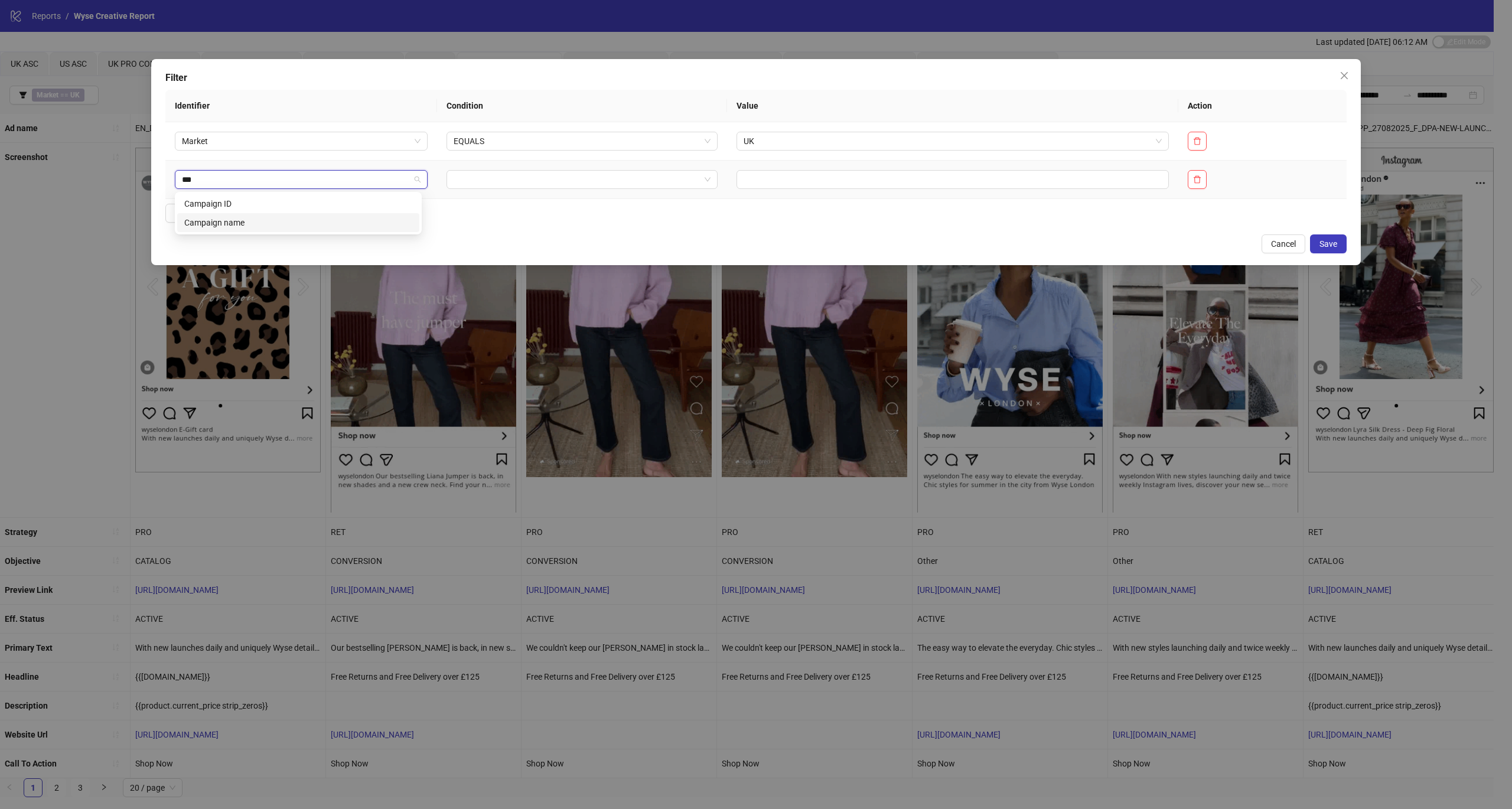
click at [293, 224] on div "Campaign name" at bounding box center [298, 222] width 228 height 13
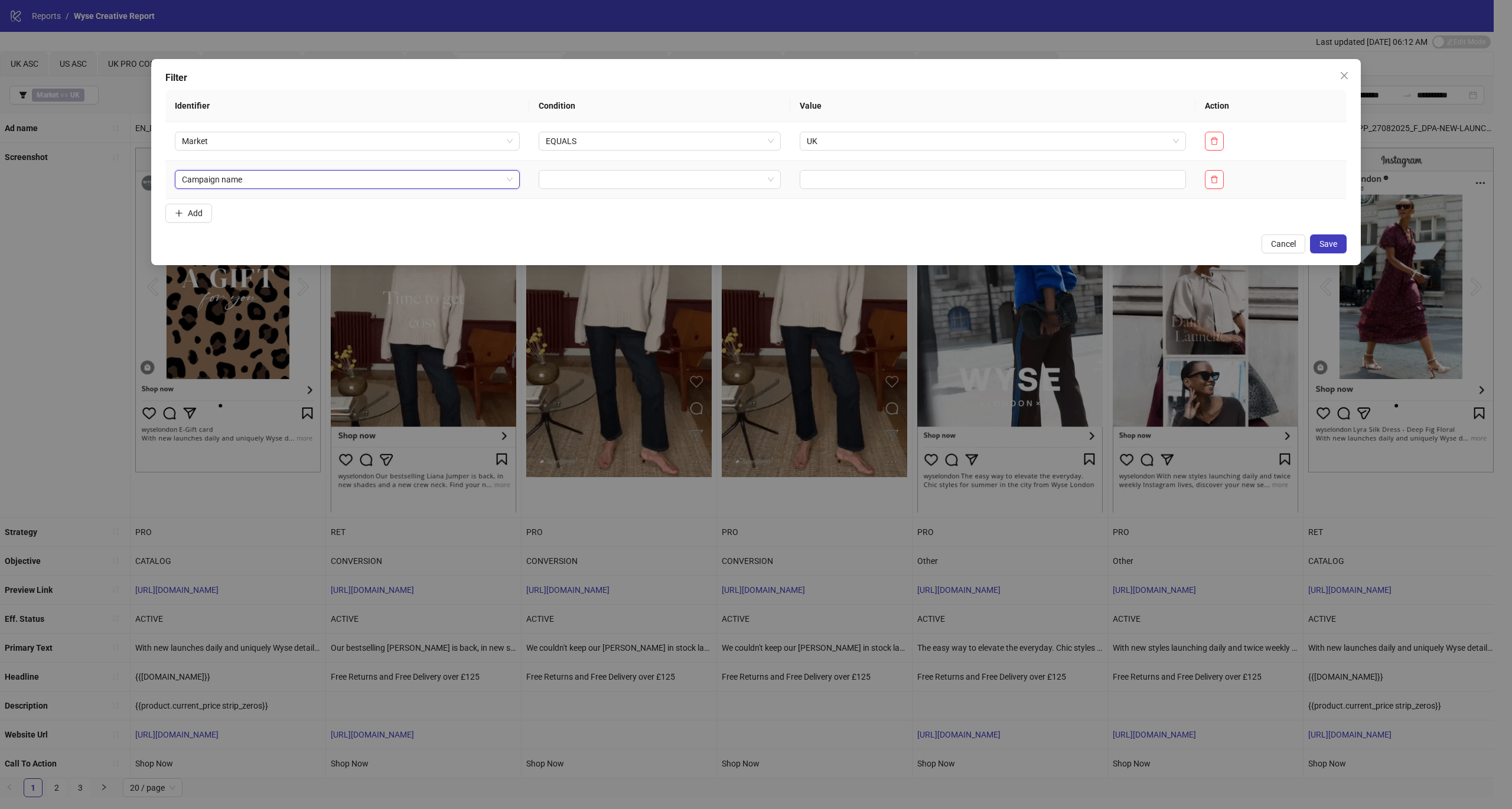
click at [557, 177] on input "search" at bounding box center [654, 179] width 217 height 18
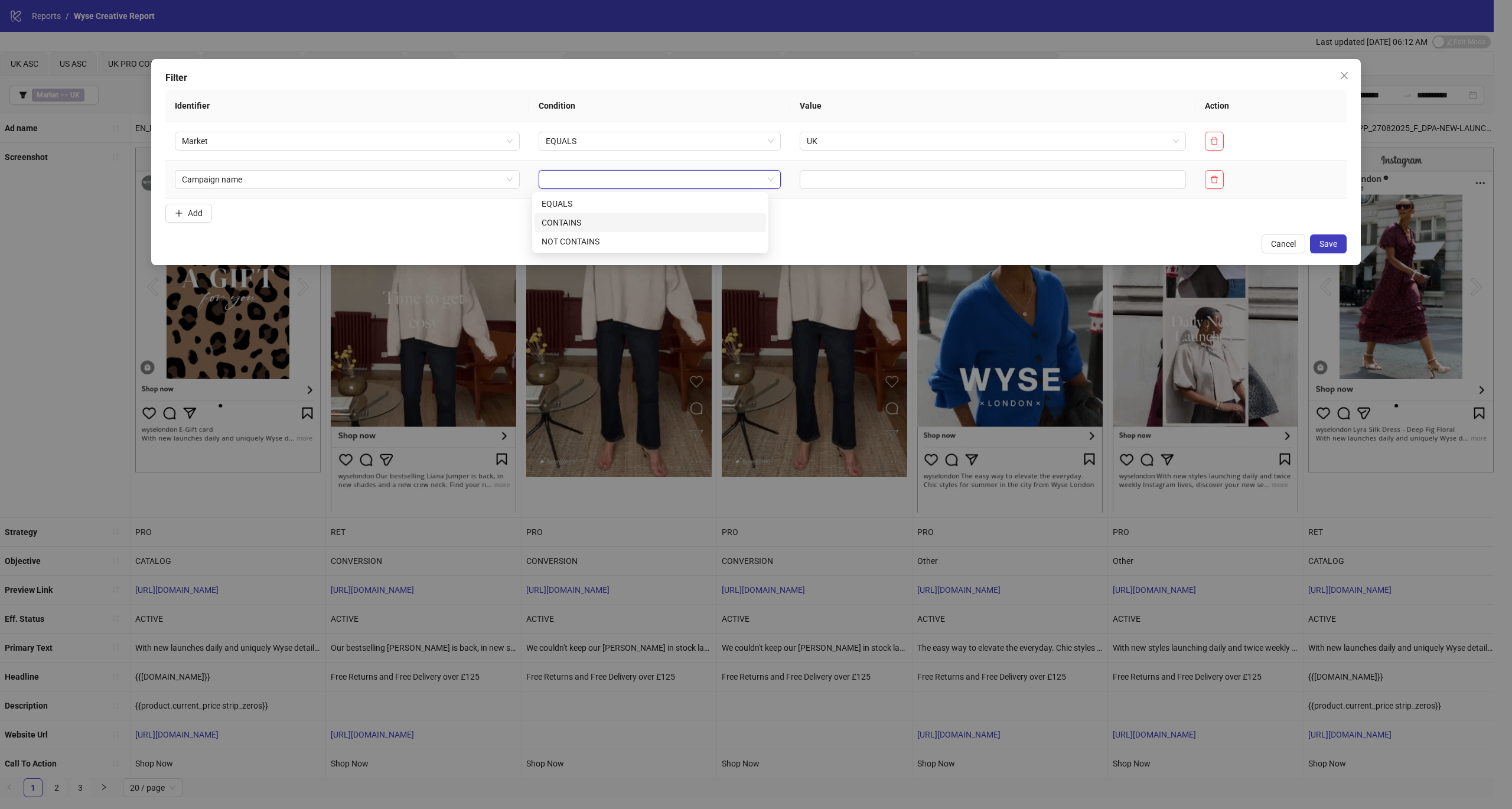
click at [598, 222] on div "CONTAINS" at bounding box center [650, 222] width 217 height 13
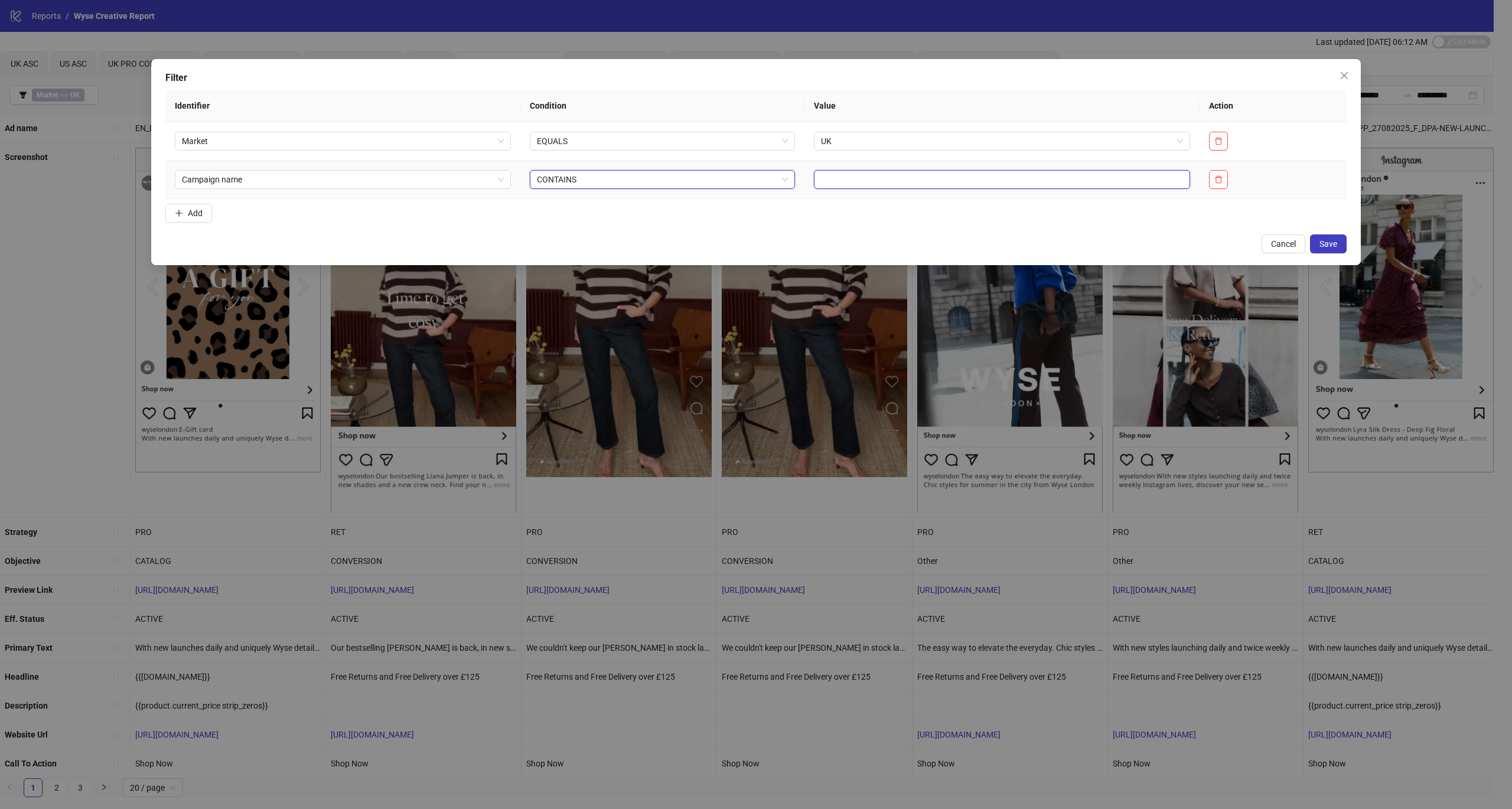
click at [870, 171] on input "text" at bounding box center [1002, 179] width 376 height 19
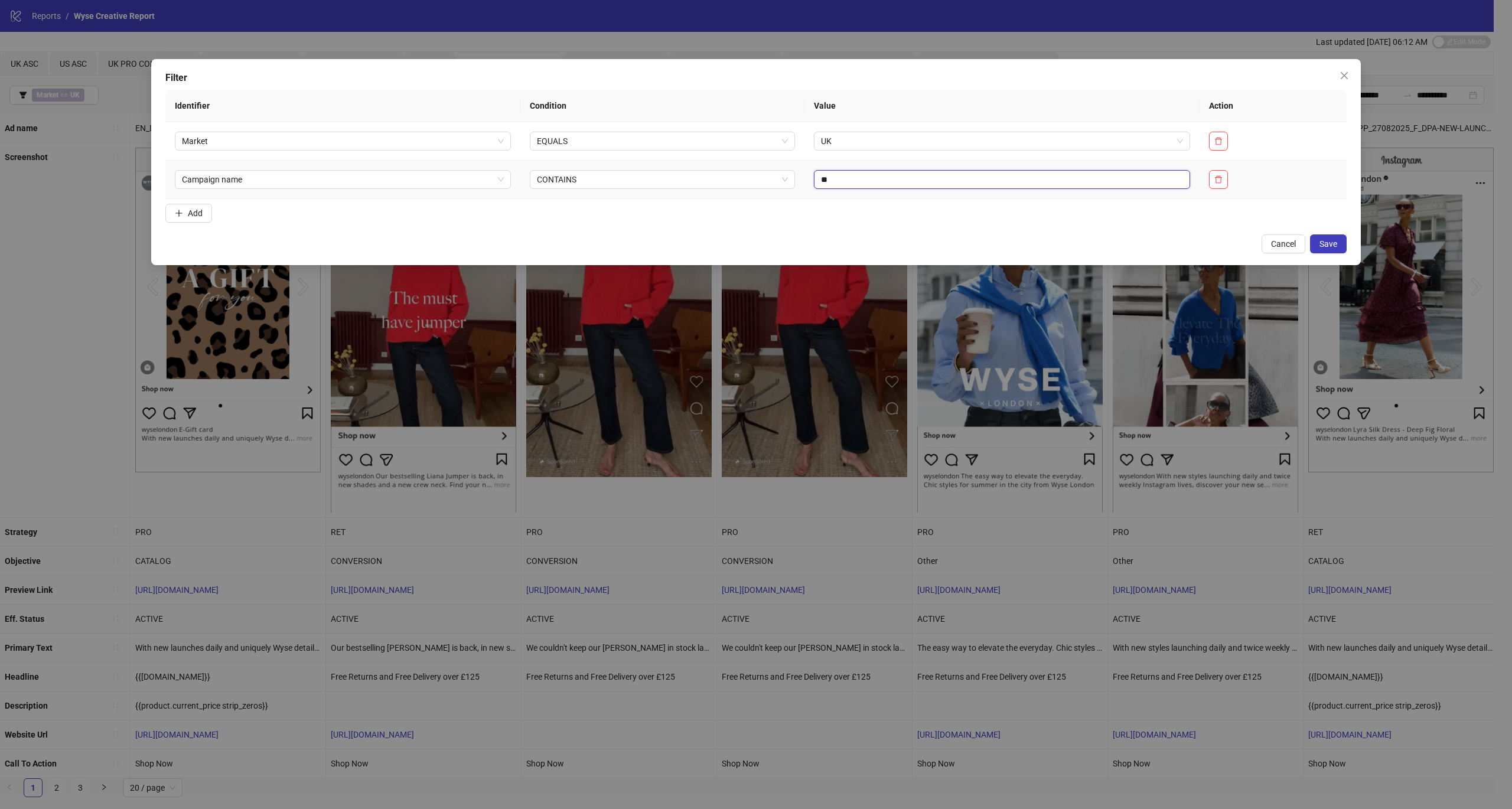
type input "*"
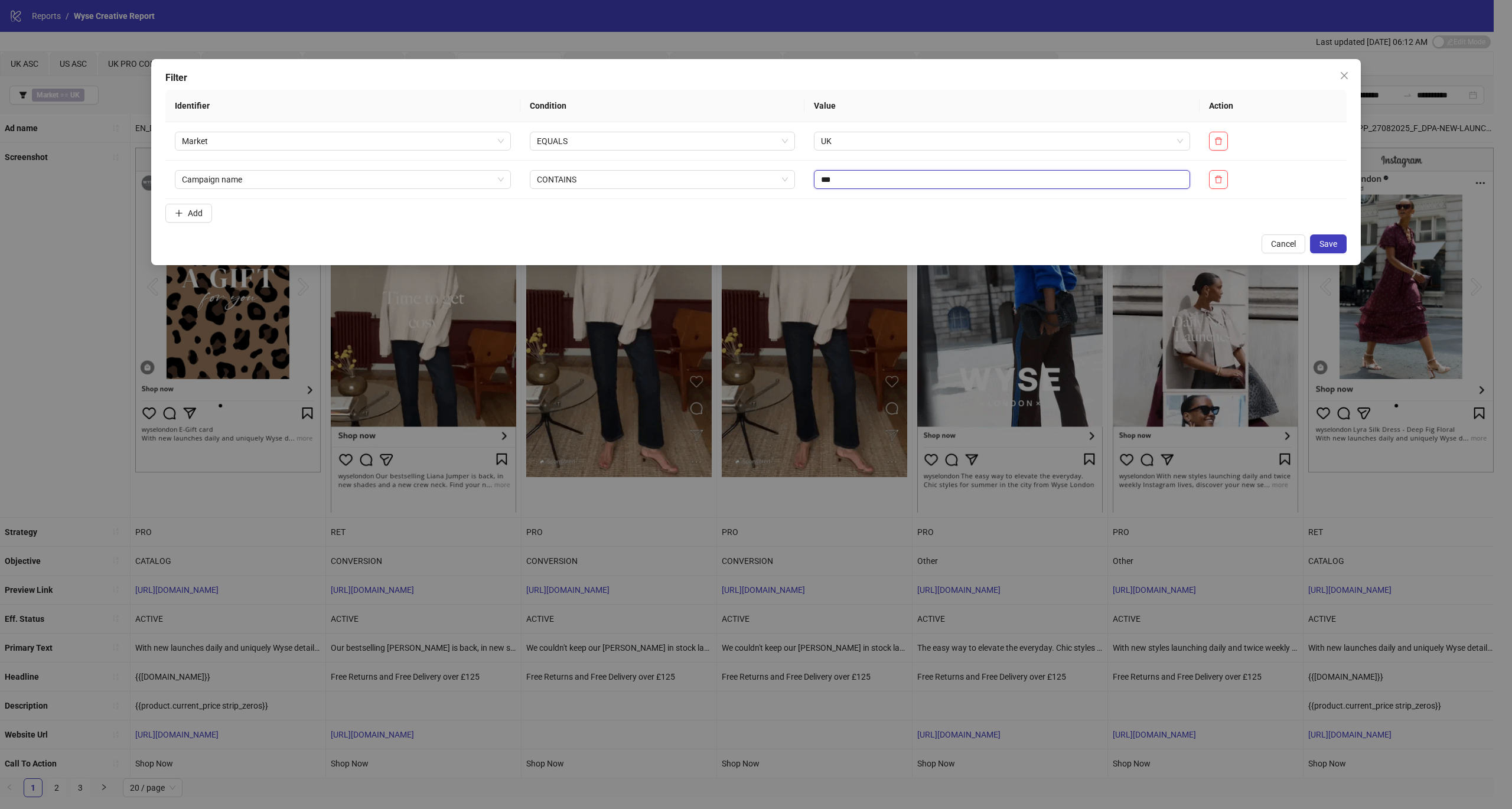
type input "***"
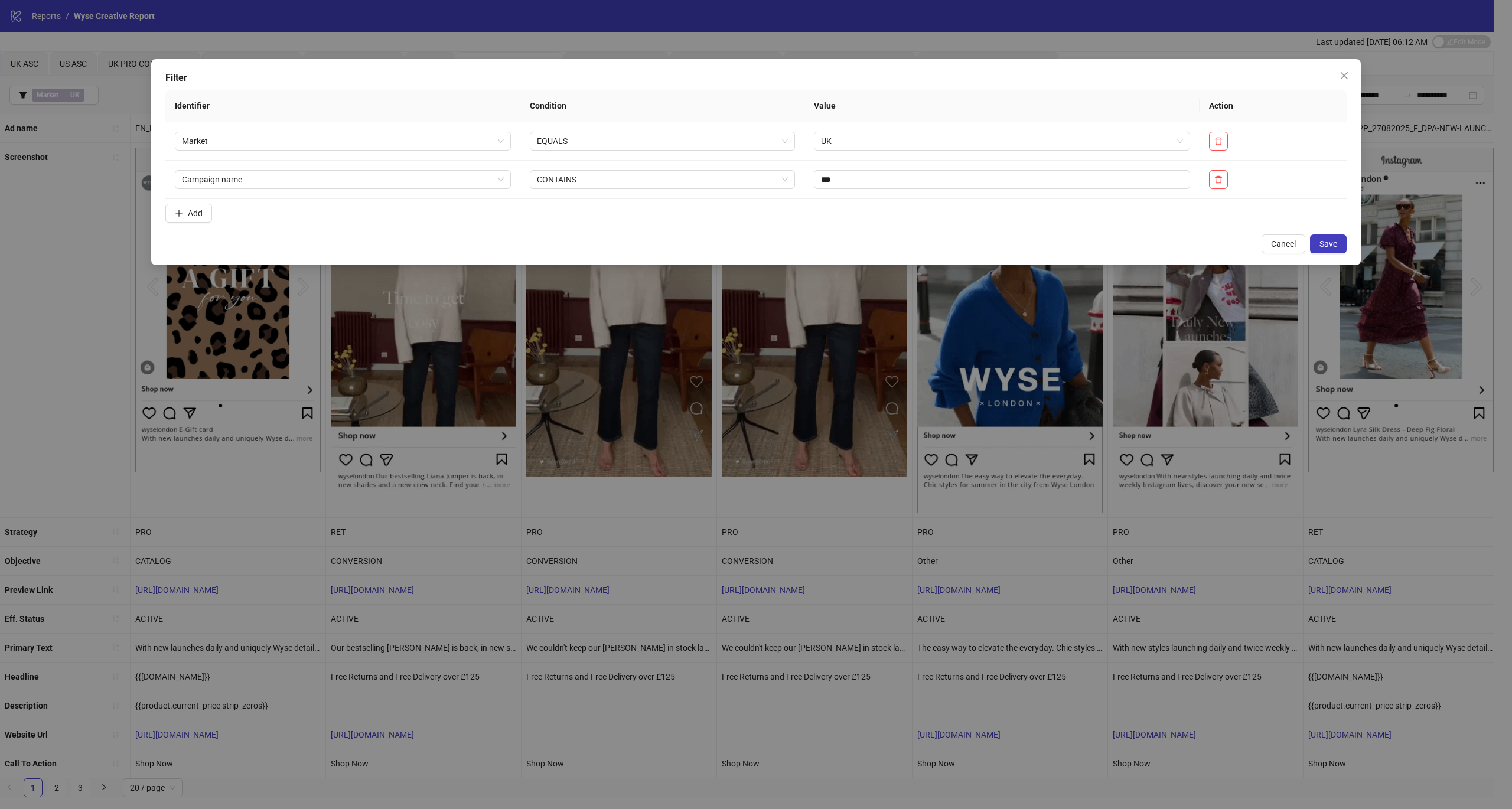
click at [1326, 240] on span "Save" at bounding box center [1328, 243] width 18 height 9
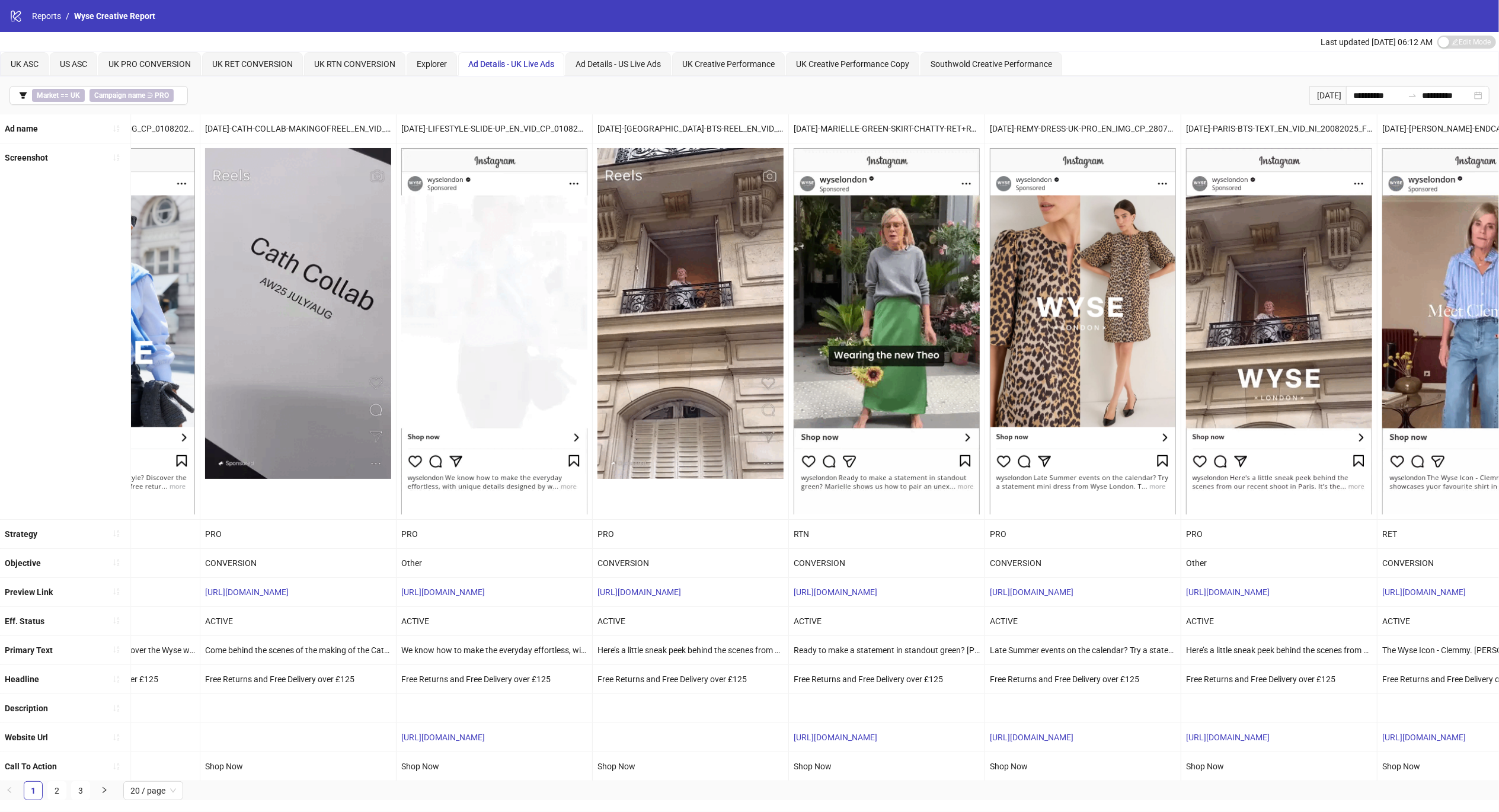
scroll to position [0, 2559]
